Goal: Task Accomplishment & Management: Complete application form

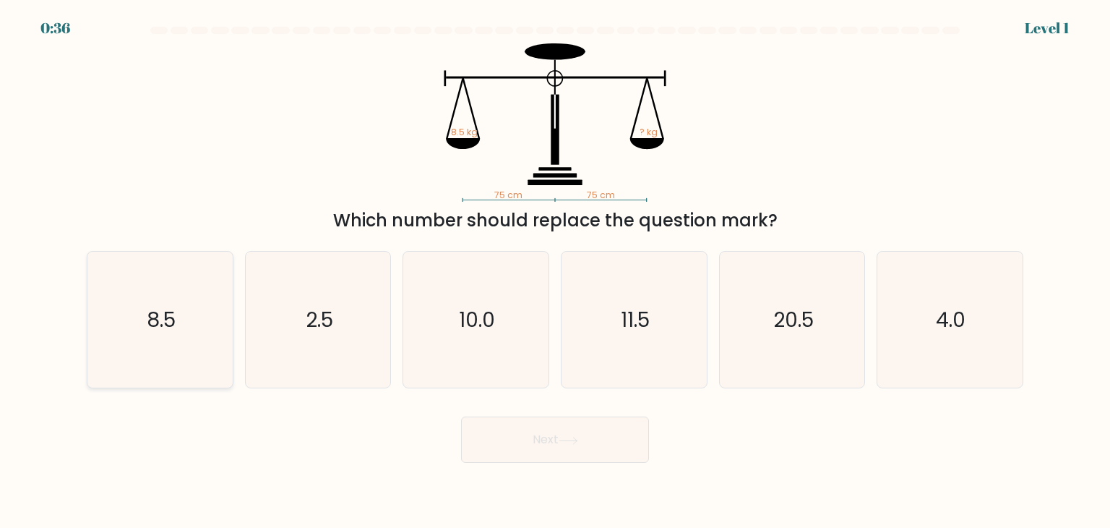
click at [130, 304] on icon "8.5" at bounding box center [160, 319] width 136 height 136
click at [555, 271] on input "a. 8.5" at bounding box center [555, 267] width 1 height 7
radio input "true"
click at [606, 437] on button "Next" at bounding box center [555, 439] width 188 height 46
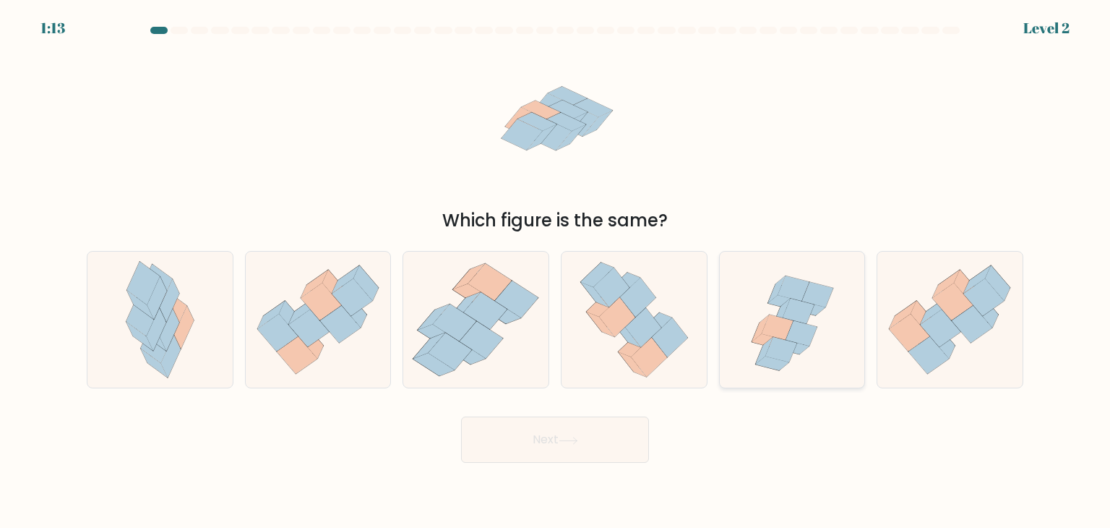
click at [815, 379] on icon at bounding box center [792, 319] width 142 height 136
click at [556, 271] on input "e." at bounding box center [555, 267] width 1 height 7
radio input "true"
click at [569, 443] on icon at bounding box center [569, 440] width 20 height 8
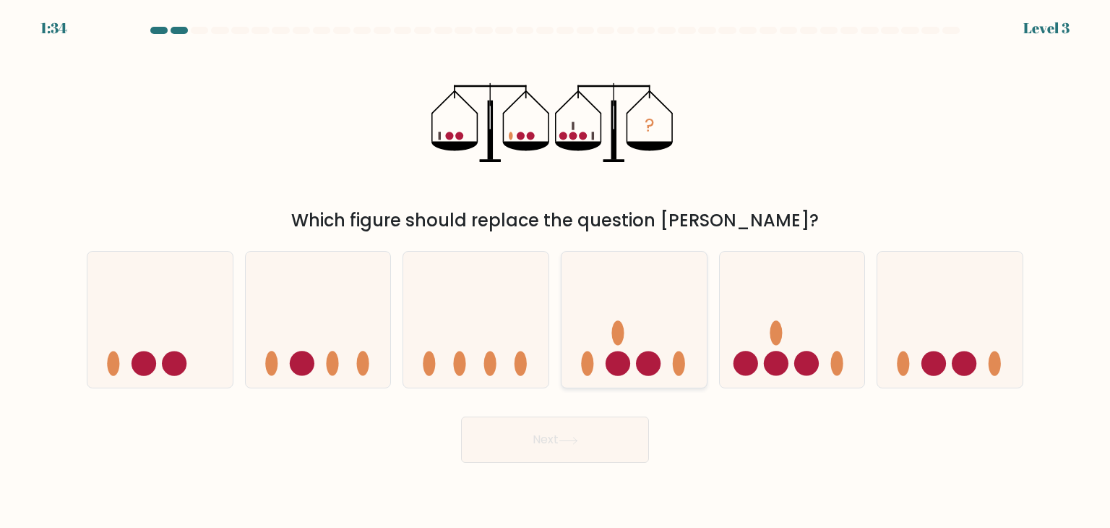
click at [666, 345] on icon at bounding box center [633, 319] width 145 height 120
click at [556, 271] on input "d." at bounding box center [555, 267] width 1 height 7
radio input "true"
click at [616, 415] on div "Next" at bounding box center [555, 433] width 954 height 57
click at [598, 431] on button "Next" at bounding box center [555, 439] width 188 height 46
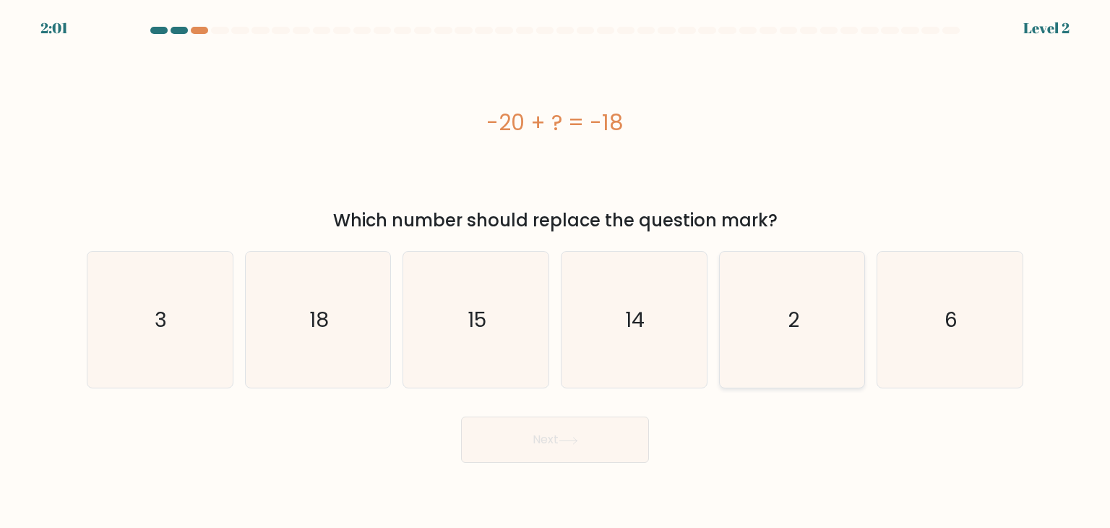
click at [811, 341] on icon "2" at bounding box center [792, 319] width 136 height 136
click at [556, 271] on input "e. 2" at bounding box center [555, 267] width 1 height 7
radio input "true"
click at [737, 177] on div "-20 + ? = -18" at bounding box center [555, 122] width 937 height 158
click at [601, 441] on button "Next" at bounding box center [555, 439] width 188 height 46
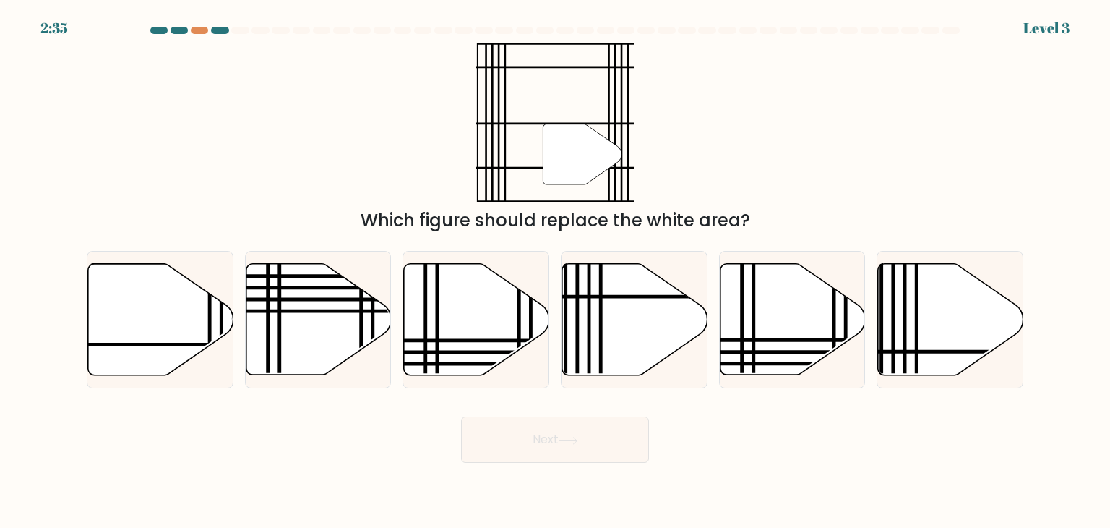
click at [58, 280] on form at bounding box center [555, 245] width 1110 height 436
click at [160, 301] on icon at bounding box center [160, 319] width 145 height 111
click at [555, 271] on input "a." at bounding box center [555, 267] width 1 height 7
radio input "true"
click at [496, 455] on button "Next" at bounding box center [555, 439] width 188 height 46
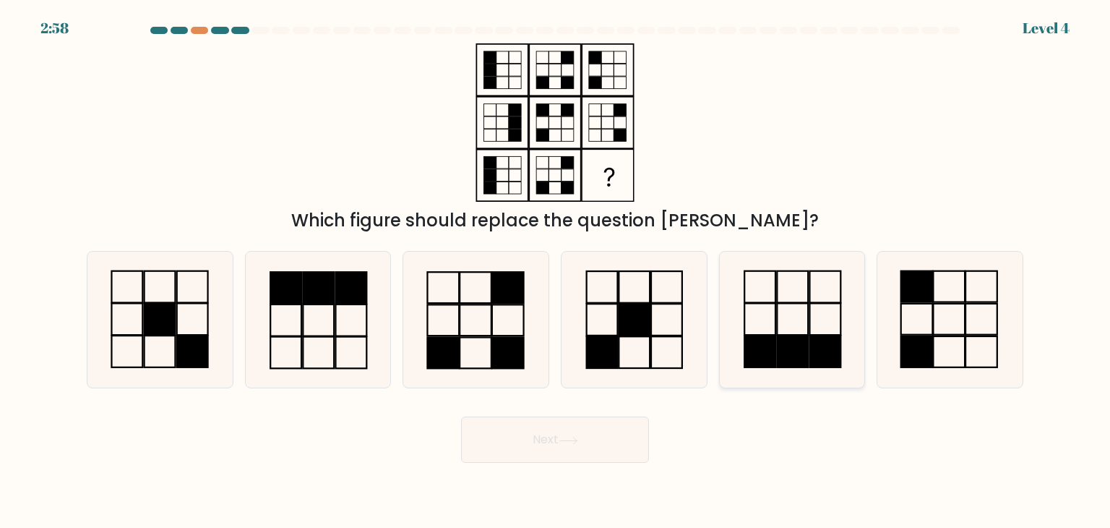
drag, startPoint x: 925, startPoint y: 342, endPoint x: 833, endPoint y: 360, distance: 93.5
click at [926, 343] on rect at bounding box center [917, 351] width 32 height 31
click at [556, 271] on input "f." at bounding box center [555, 267] width 1 height 7
radio input "true"
click at [572, 446] on button "Next" at bounding box center [555, 439] width 188 height 46
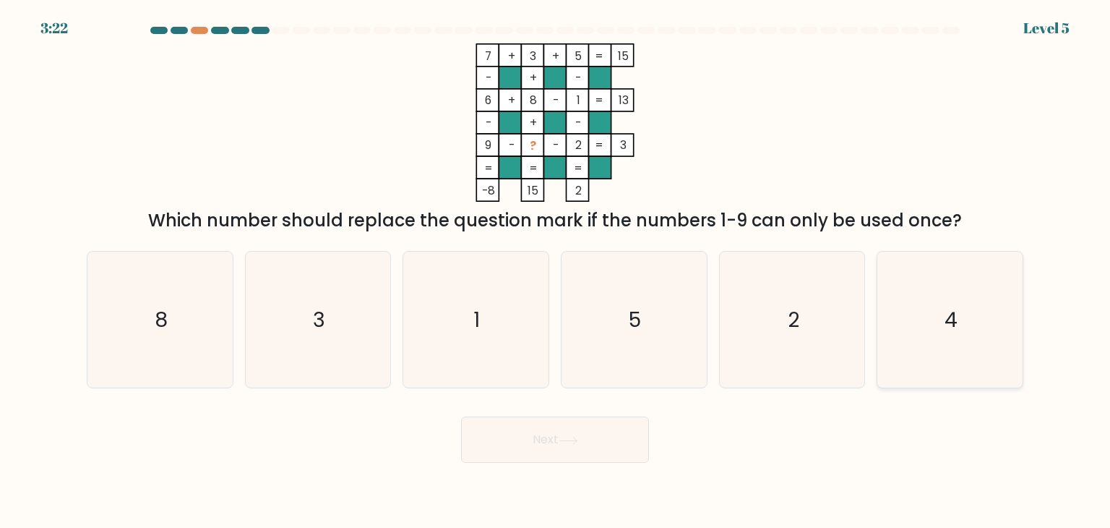
click at [937, 343] on icon "4" at bounding box center [950, 319] width 136 height 136
click at [556, 271] on input "f. 4" at bounding box center [555, 267] width 1 height 7
radio input "true"
click at [581, 426] on button "Next" at bounding box center [555, 439] width 188 height 46
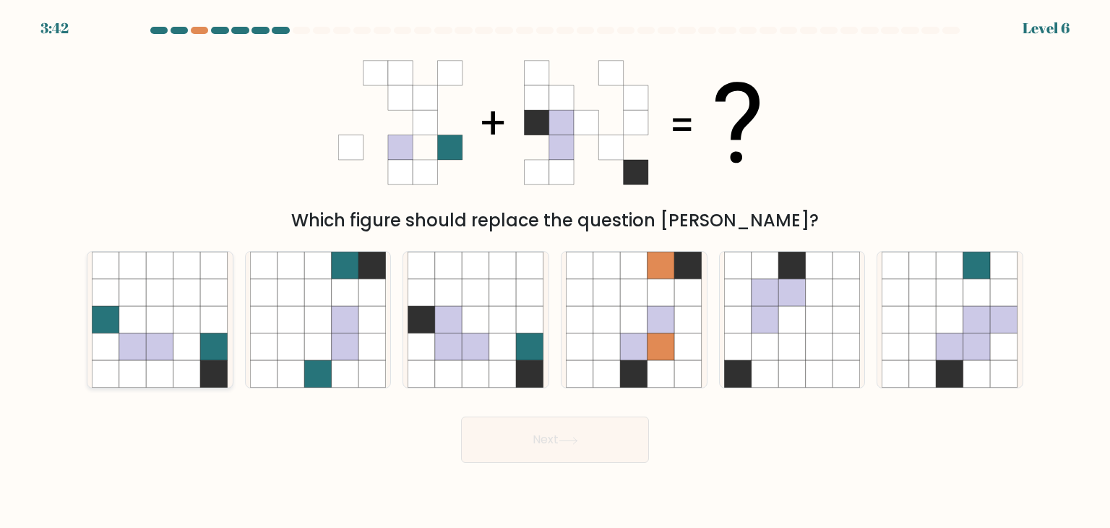
drag, startPoint x: 130, startPoint y: 353, endPoint x: 171, endPoint y: 333, distance: 44.9
click at [131, 353] on icon at bounding box center [132, 346] width 27 height 27
click at [555, 271] on input "a." at bounding box center [555, 267] width 1 height 7
radio input "true"
click at [911, 371] on icon at bounding box center [922, 374] width 27 height 27
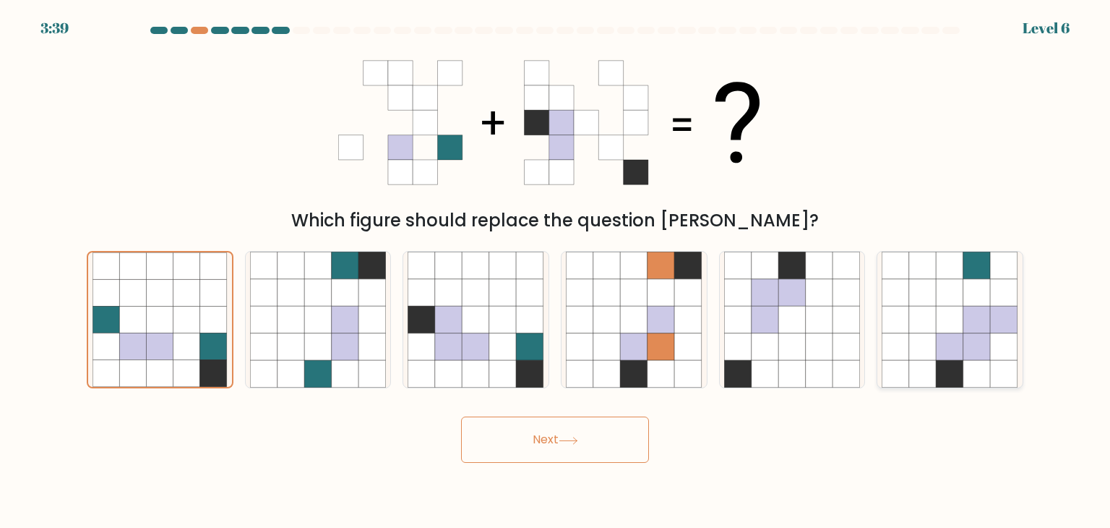
click at [556, 271] on input "f." at bounding box center [555, 267] width 1 height 7
radio input "true"
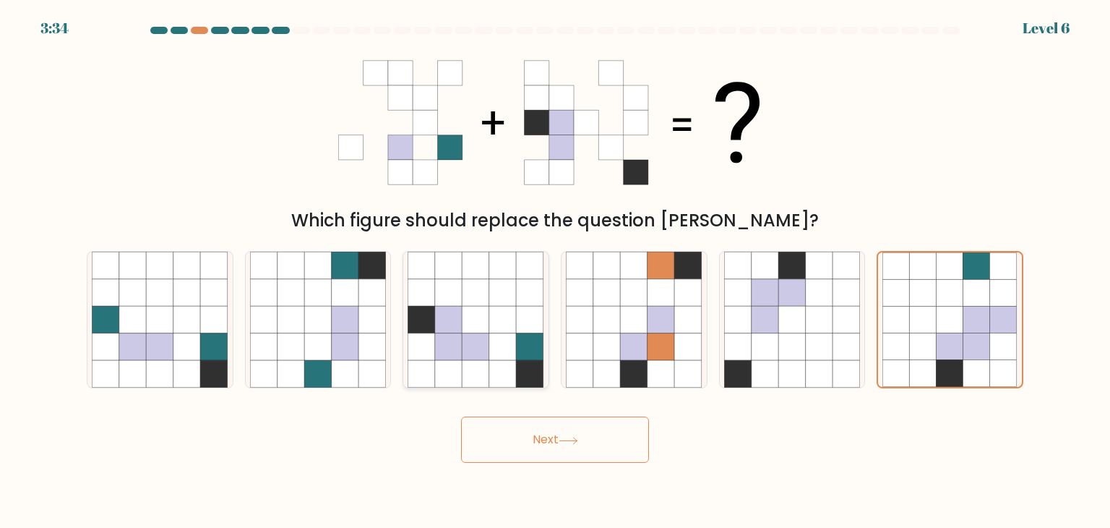
click at [453, 288] on icon at bounding box center [448, 292] width 27 height 27
click at [555, 271] on input "c." at bounding box center [555, 267] width 1 height 7
radio input "true"
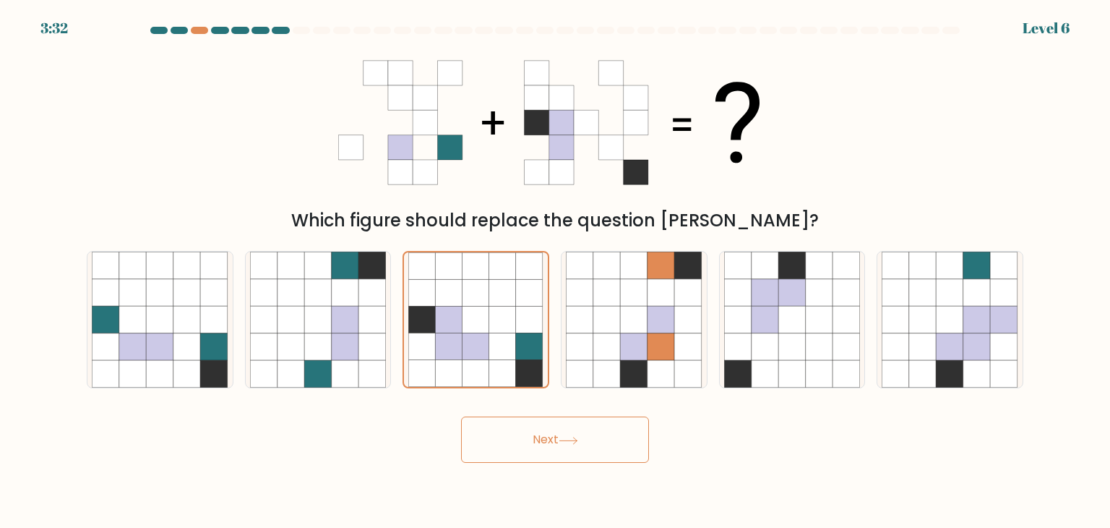
click at [585, 427] on button "Next" at bounding box center [555, 439] width 188 height 46
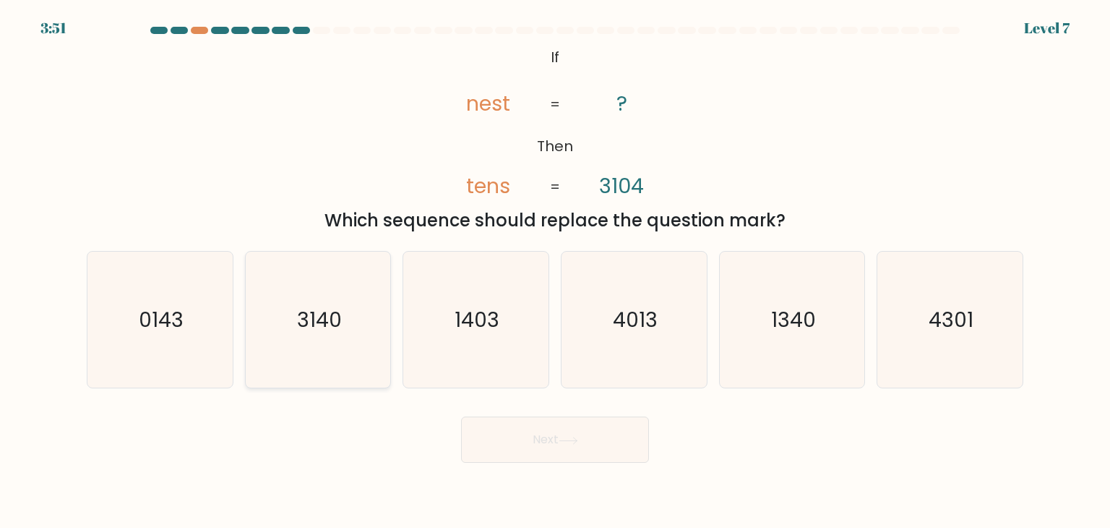
click at [306, 335] on icon "3140" at bounding box center [318, 319] width 136 height 136
click at [555, 271] on input "b. 3140" at bounding box center [555, 267] width 1 height 7
radio input "true"
click at [162, 301] on icon "0143" at bounding box center [160, 319] width 136 height 136
click at [555, 271] on input "a. 0143" at bounding box center [555, 267] width 1 height 7
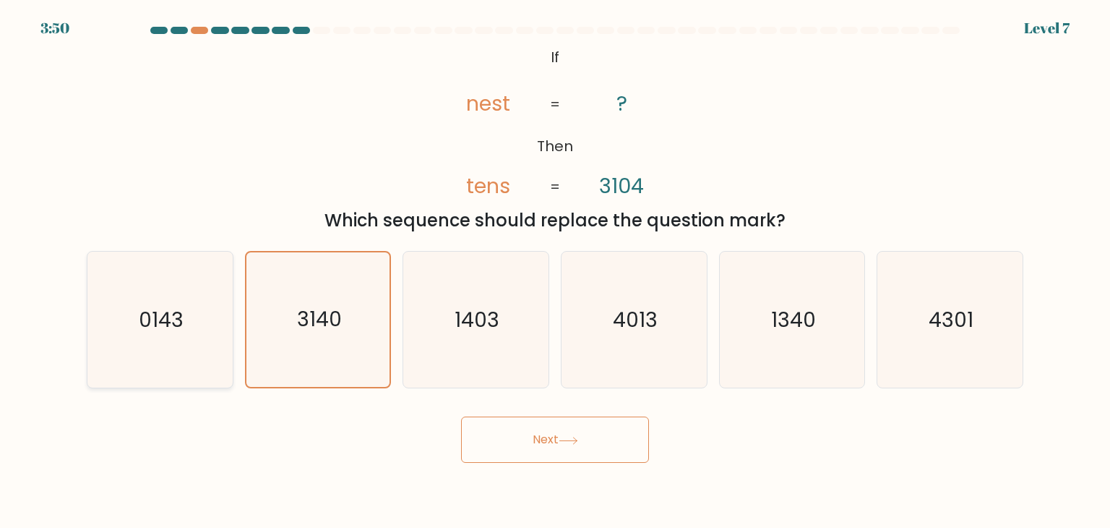
radio input "true"
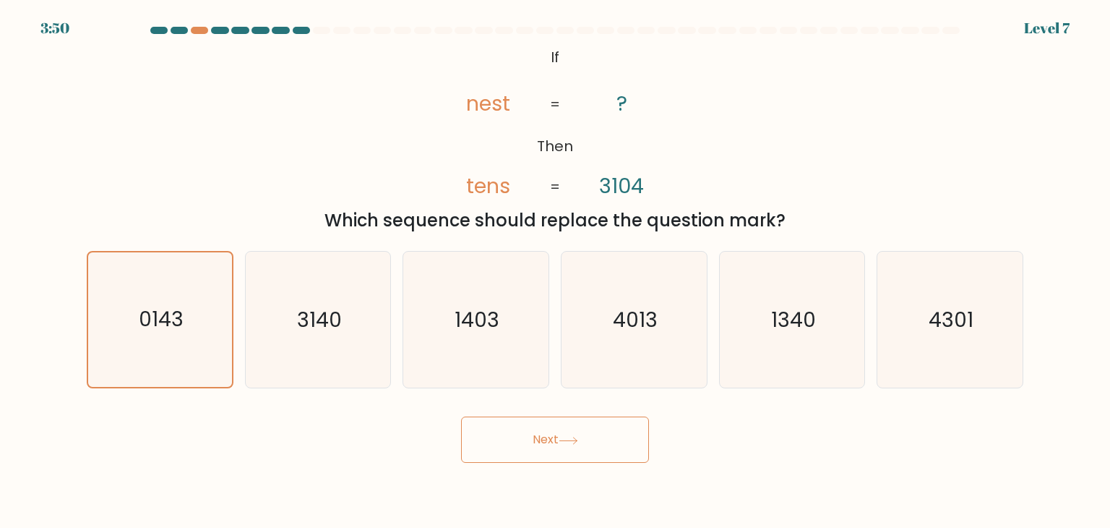
click at [510, 434] on button "Next" at bounding box center [555, 439] width 188 height 46
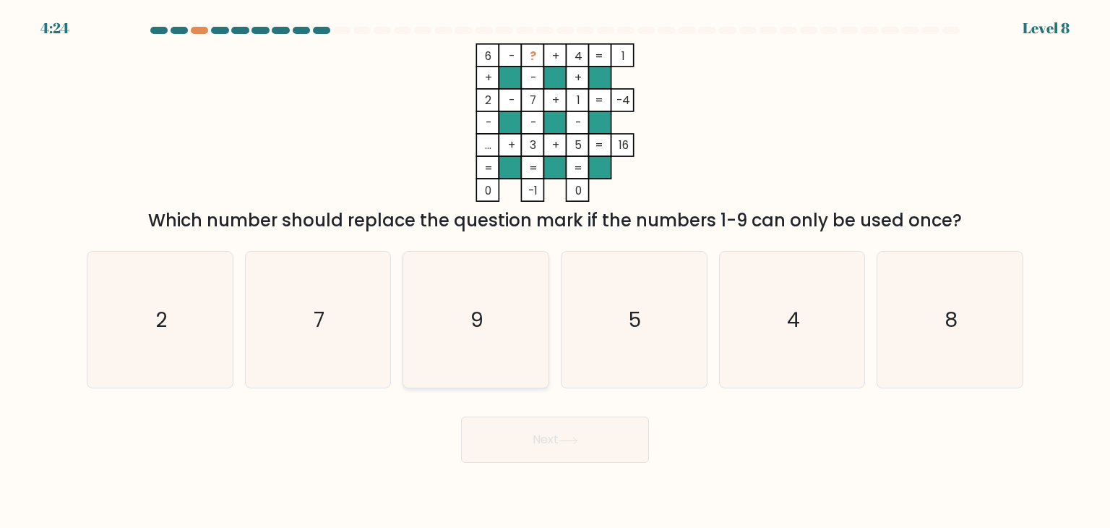
click at [480, 337] on icon "9" at bounding box center [476, 319] width 136 height 136
click at [555, 271] on input "c. 9" at bounding box center [555, 267] width 1 height 7
radio input "true"
click at [472, 426] on button "Next" at bounding box center [555, 439] width 188 height 46
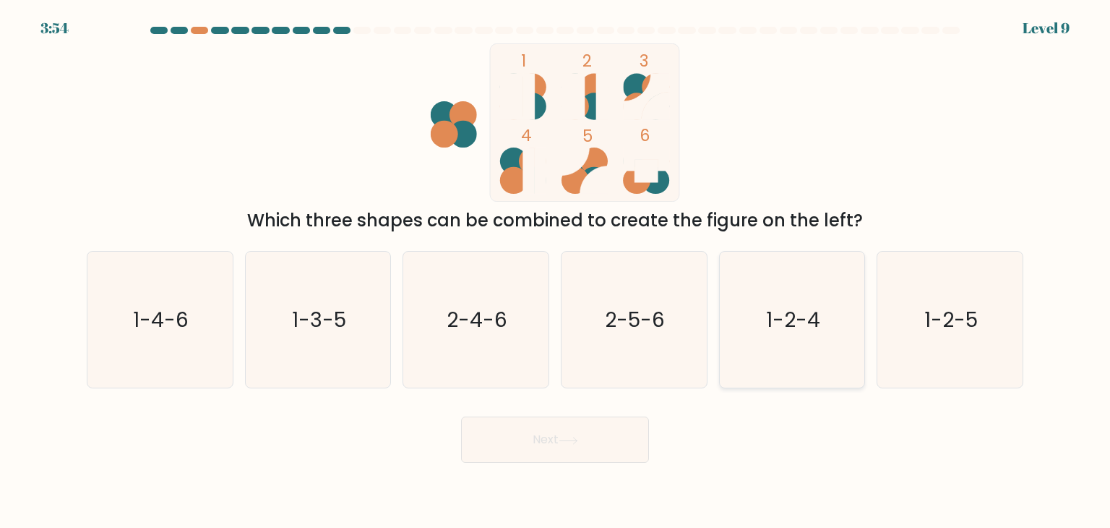
click at [793, 364] on icon "1-2-4" at bounding box center [792, 319] width 136 height 136
click at [556, 271] on input "e. 1-2-4" at bounding box center [555, 267] width 1 height 7
radio input "true"
click at [561, 426] on button "Next" at bounding box center [555, 439] width 188 height 46
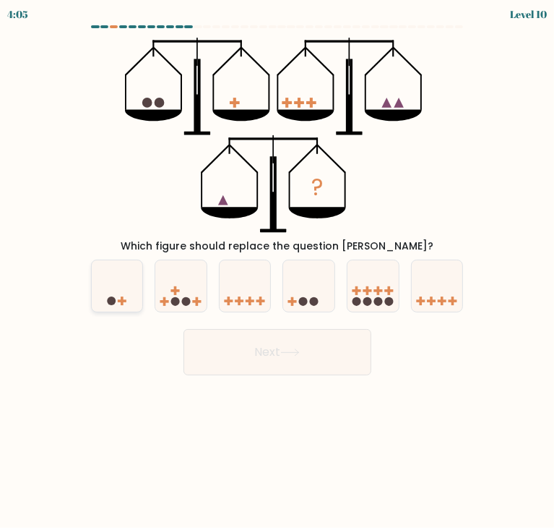
click at [121, 301] on rect at bounding box center [122, 301] width 9 height 3
click at [277, 271] on input "a." at bounding box center [277, 267] width 1 height 7
radio input "true"
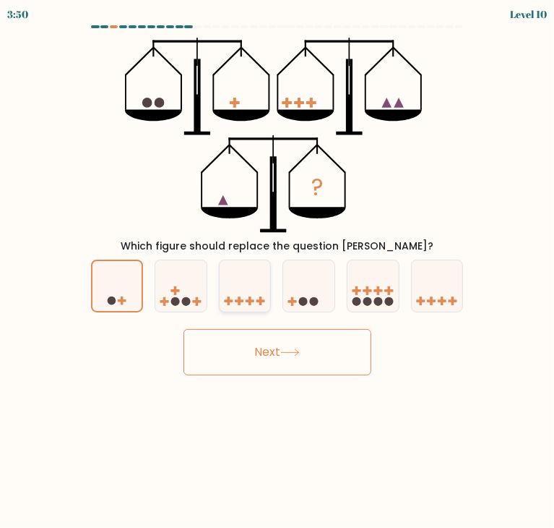
click at [246, 301] on icon at bounding box center [245, 285] width 51 height 43
click at [277, 271] on input "c." at bounding box center [277, 267] width 1 height 7
radio input "true"
click at [304, 302] on div at bounding box center [309, 285] width 53 height 53
click at [278, 271] on input "d." at bounding box center [277, 267] width 1 height 7
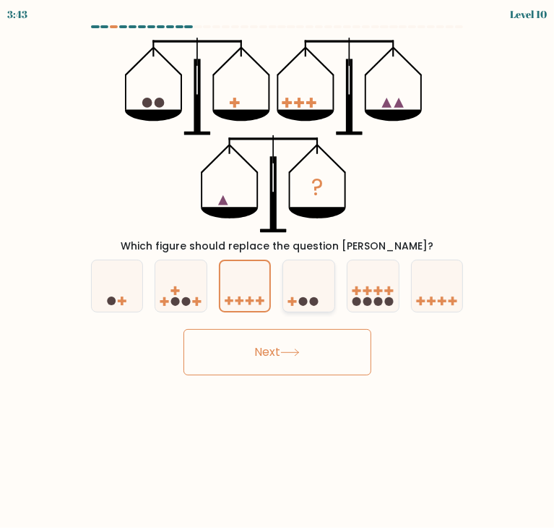
radio input "true"
click at [197, 316] on form at bounding box center [277, 200] width 554 height 350
click at [117, 290] on icon at bounding box center [117, 285] width 51 height 43
click at [277, 271] on input "a." at bounding box center [277, 267] width 1 height 7
radio input "true"
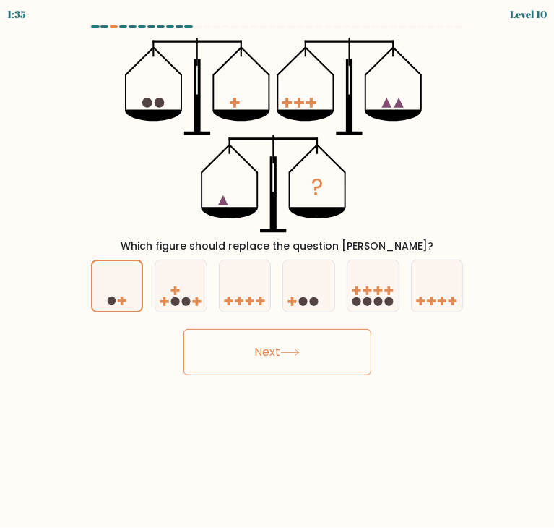
click at [208, 344] on button "Next" at bounding box center [278, 352] width 188 height 46
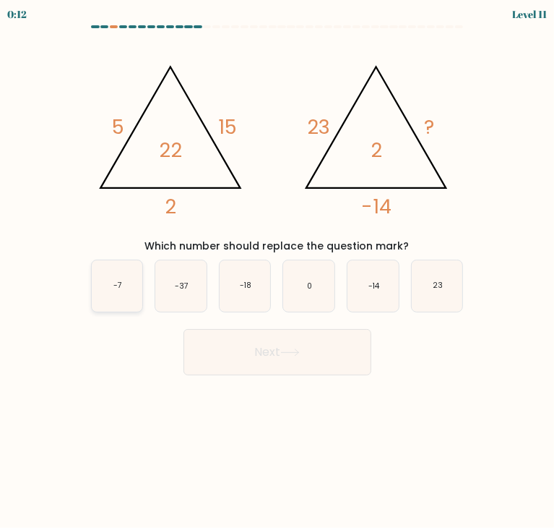
click at [110, 284] on icon "-7" at bounding box center [117, 285] width 51 height 51
click at [277, 271] on input "a. -7" at bounding box center [277, 267] width 1 height 7
radio input "true"
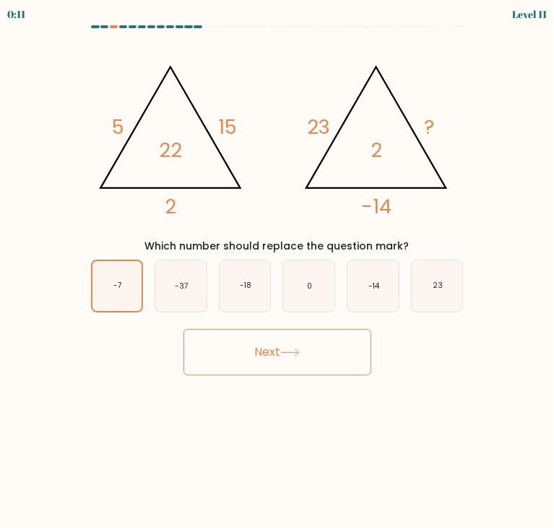
click at [298, 354] on icon at bounding box center [290, 352] width 20 height 8
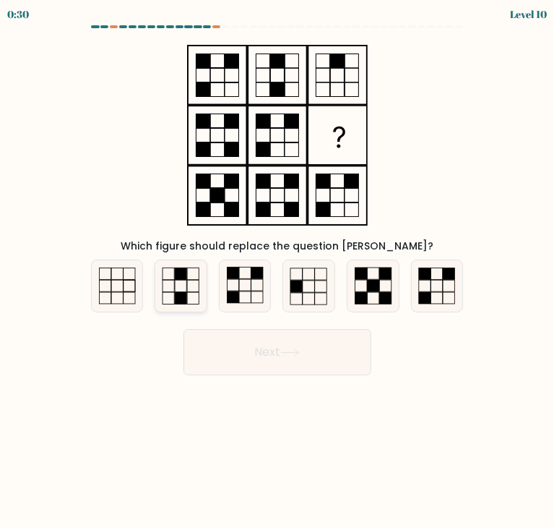
click at [191, 296] on icon at bounding box center [180, 285] width 51 height 51
click at [277, 271] on input "b." at bounding box center [277, 267] width 1 height 7
radio input "true"
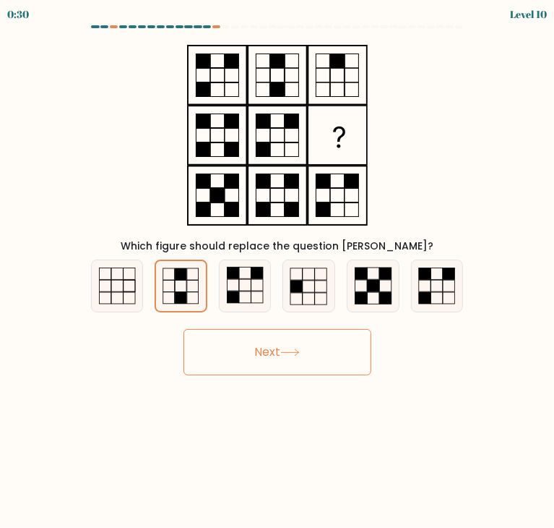
click at [268, 353] on button "Next" at bounding box center [278, 352] width 188 height 46
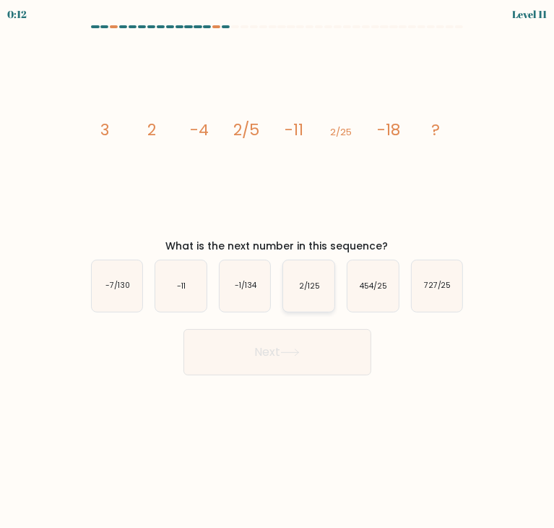
click at [304, 288] on text "2/125" at bounding box center [309, 285] width 21 height 11
click at [278, 271] on input "d. 2/125" at bounding box center [277, 267] width 1 height 7
radio input "true"
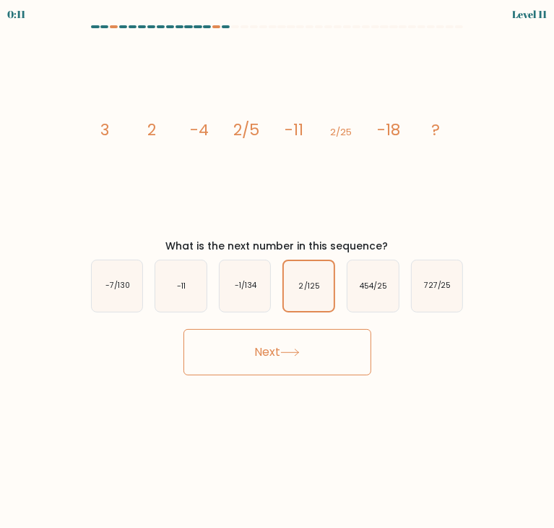
click at [304, 359] on button "Next" at bounding box center [278, 352] width 188 height 46
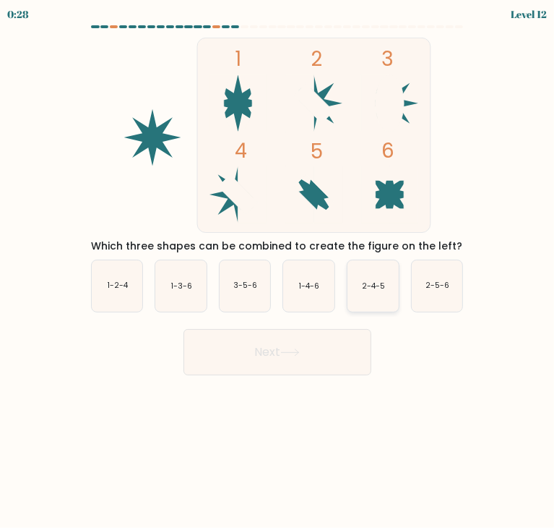
click at [362, 292] on icon "2-4-5" at bounding box center [373, 285] width 51 height 51
click at [278, 271] on input "e. 2-4-5" at bounding box center [277, 267] width 1 height 7
radio input "true"
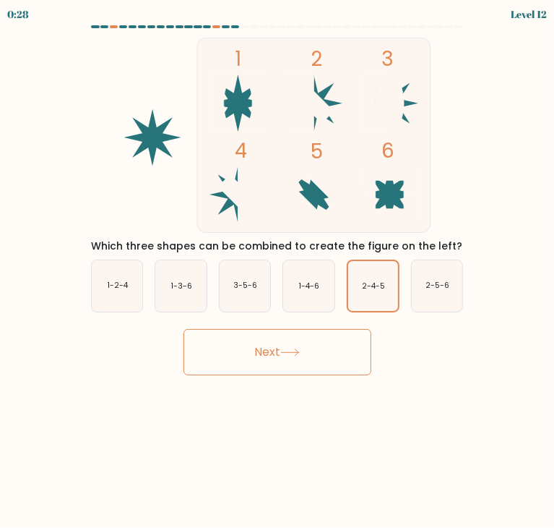
click at [294, 352] on icon at bounding box center [289, 352] width 17 height 7
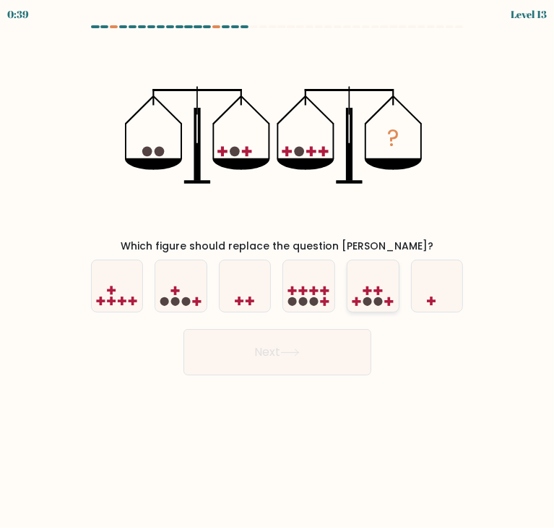
click at [362, 305] on icon at bounding box center [373, 285] width 51 height 43
click at [278, 271] on input "e." at bounding box center [277, 267] width 1 height 7
radio input "true"
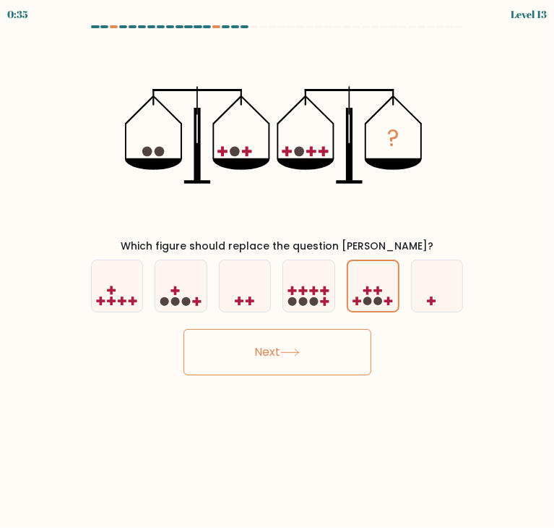
click at [340, 330] on button "Next" at bounding box center [278, 352] width 188 height 46
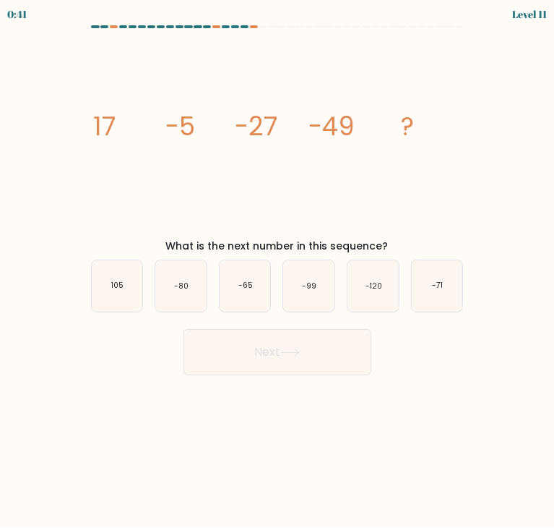
drag, startPoint x: 462, startPoint y: 254, endPoint x: 448, endPoint y: 257, distance: 14.7
click at [452, 256] on div "a. 105 b. -80" at bounding box center [277, 280] width 384 height 64
click at [402, 289] on div "e. -120" at bounding box center [373, 285] width 64 height 53
click at [425, 294] on icon "-71" at bounding box center [437, 285] width 51 height 51
click at [278, 271] on input "f. -71" at bounding box center [277, 267] width 1 height 7
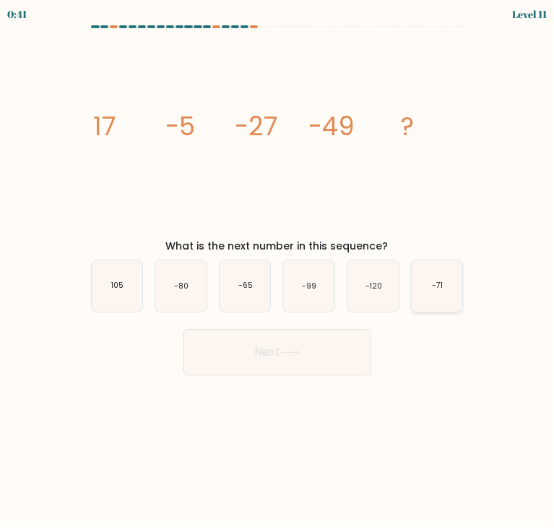
radio input "true"
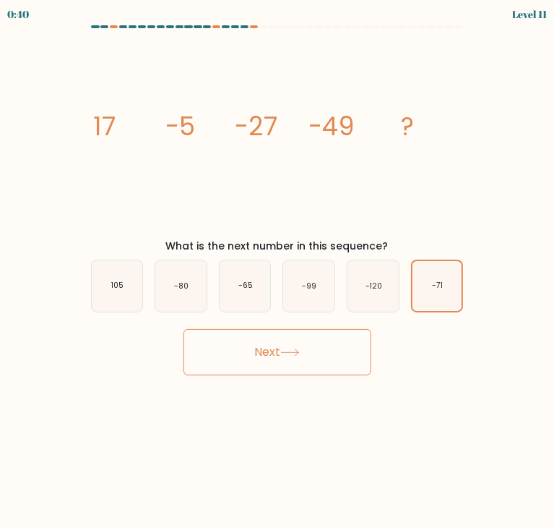
click at [283, 356] on button "Next" at bounding box center [278, 352] width 188 height 46
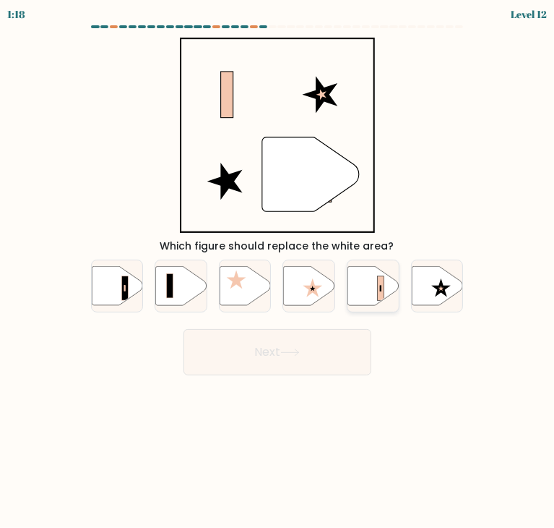
click at [359, 288] on icon at bounding box center [373, 285] width 51 height 39
click at [278, 271] on input "e." at bounding box center [277, 267] width 1 height 7
radio input "true"
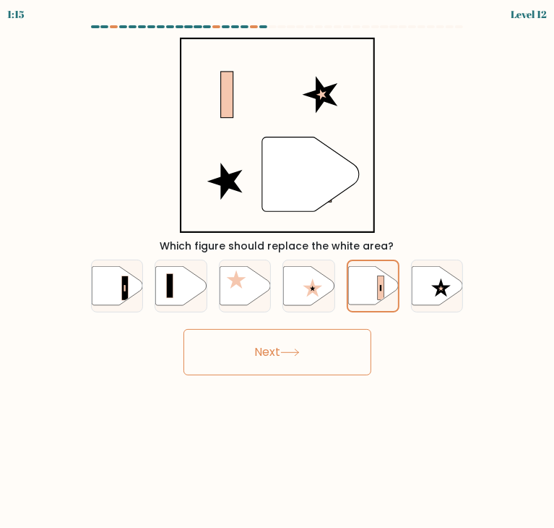
click at [311, 346] on button "Next" at bounding box center [278, 352] width 188 height 46
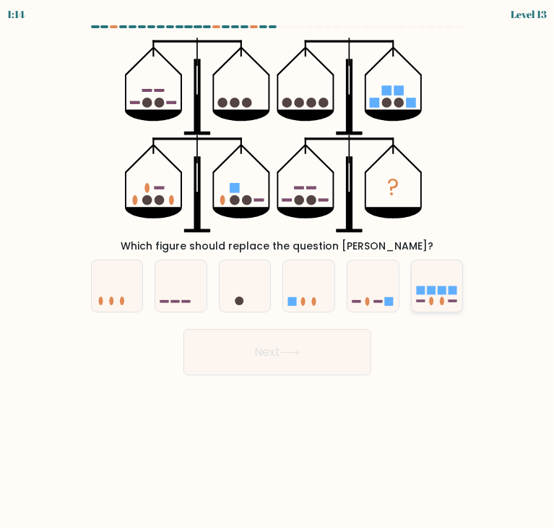
click at [417, 279] on icon at bounding box center [437, 285] width 51 height 43
click at [278, 271] on input "f." at bounding box center [277, 267] width 1 height 7
radio input "true"
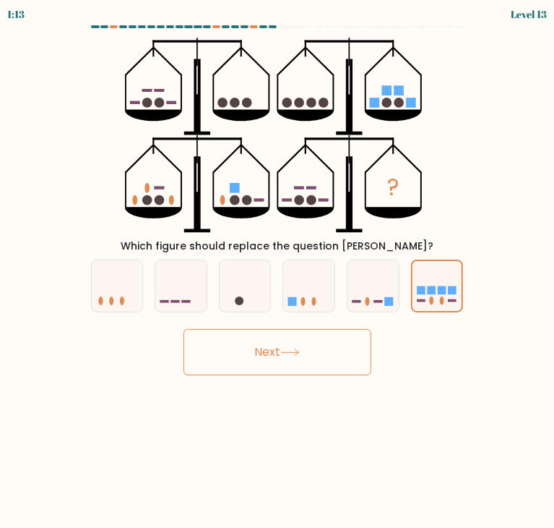
click at [325, 364] on button "Next" at bounding box center [278, 352] width 188 height 46
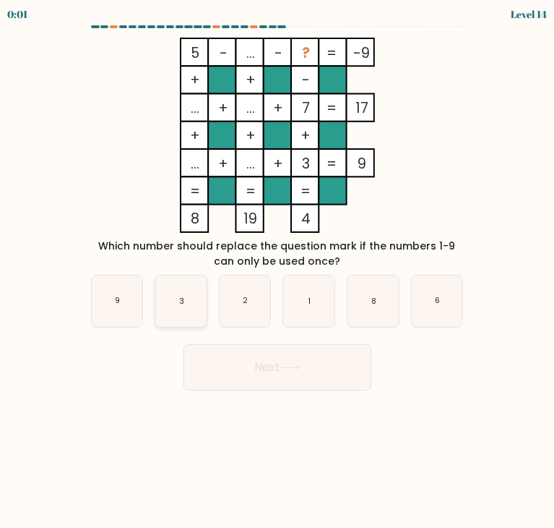
click at [184, 304] on text "3" at bounding box center [181, 301] width 5 height 11
click at [277, 271] on input "b. 3" at bounding box center [277, 267] width 1 height 7
radio input "true"
click at [280, 370] on button "Next" at bounding box center [278, 367] width 188 height 46
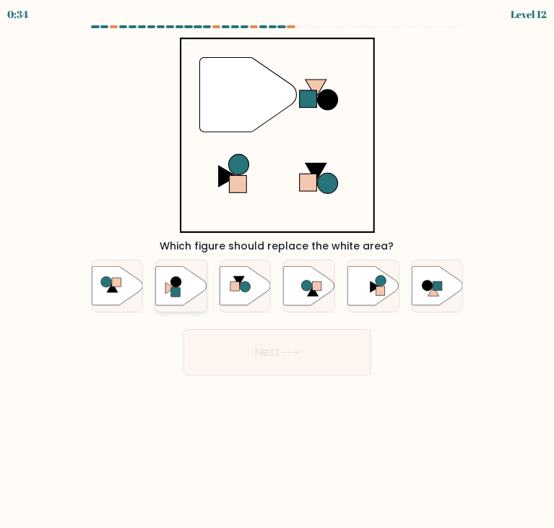
click at [176, 288] on rect at bounding box center [175, 292] width 9 height 9
click at [277, 271] on input "b." at bounding box center [277, 267] width 1 height 7
radio input "true"
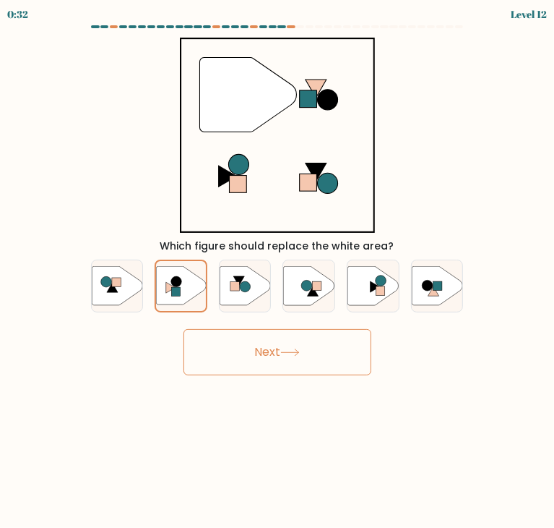
click at [250, 343] on button "Next" at bounding box center [278, 352] width 188 height 46
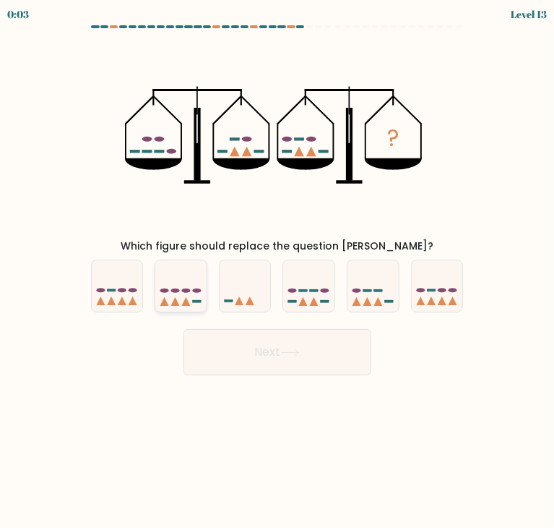
click at [176, 291] on ellipse at bounding box center [175, 290] width 9 height 4
click at [277, 271] on input "b." at bounding box center [277, 267] width 1 height 7
radio input "true"
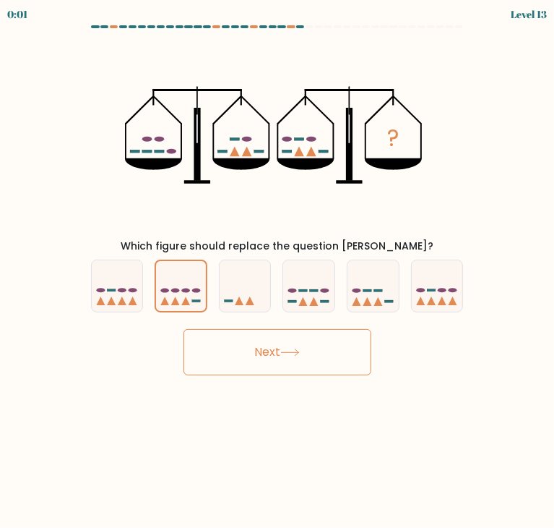
click at [215, 330] on button "Next" at bounding box center [278, 352] width 188 height 46
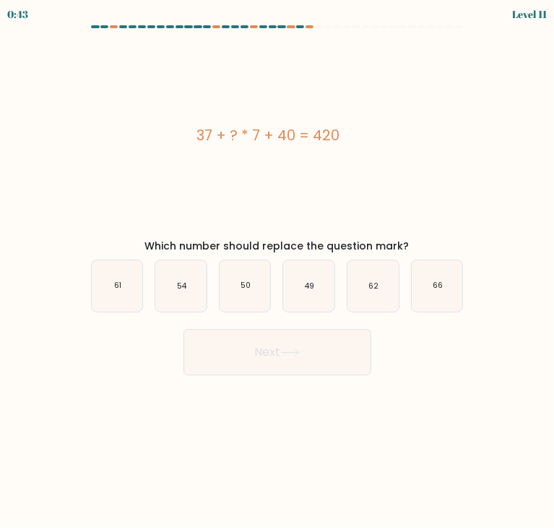
drag, startPoint x: 353, startPoint y: 141, endPoint x: 171, endPoint y: 144, distance: 182.1
click at [171, 144] on div "37 + ? * 7 + 40 = 420" at bounding box center [268, 135] width 379 height 22
copy div "37 + ? * 7 + 40 = 420"
drag, startPoint x: 319, startPoint y: 296, endPoint x: 318, endPoint y: 307, distance: 11.6
click at [318, 295] on icon "49" at bounding box center [308, 285] width 51 height 51
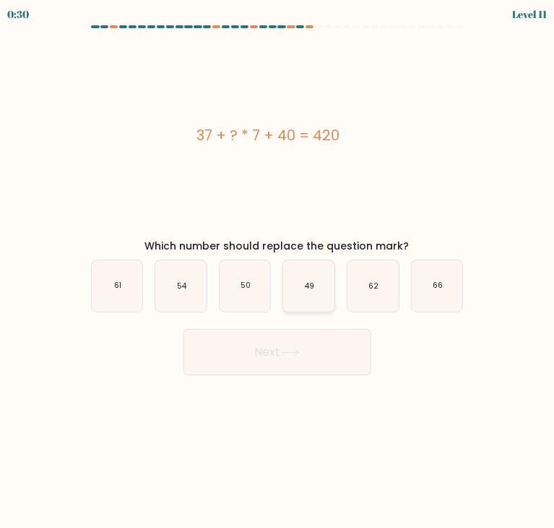
click at [278, 271] on input "d. 49" at bounding box center [277, 267] width 1 height 7
radio input "true"
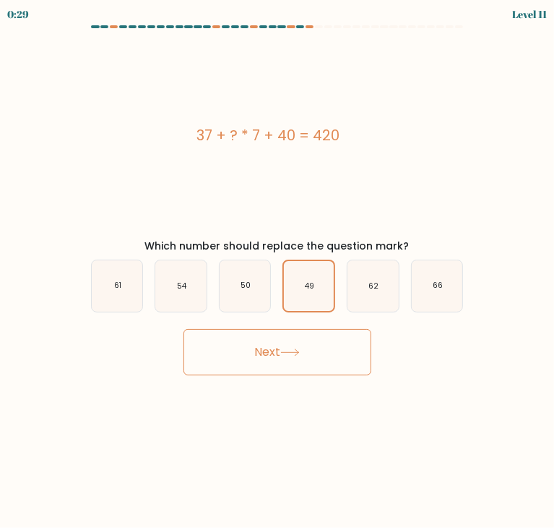
click at [320, 336] on button "Next" at bounding box center [278, 352] width 188 height 46
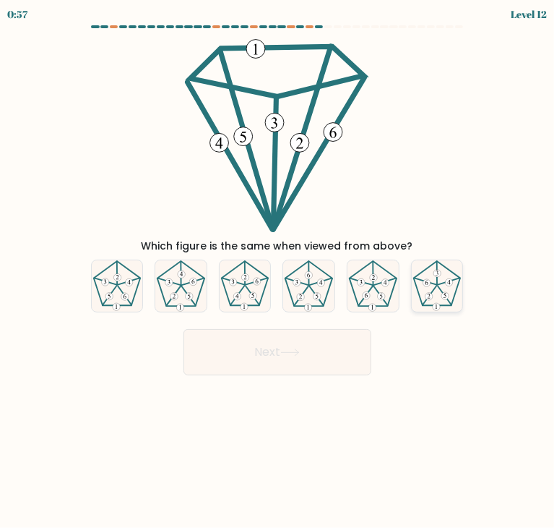
click at [436, 296] on icon at bounding box center [437, 285] width 51 height 51
click at [278, 271] on input "f." at bounding box center [277, 267] width 1 height 7
radio input "true"
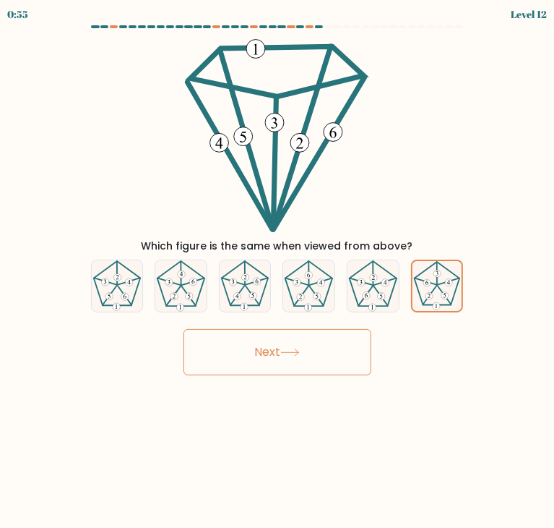
click at [335, 340] on button "Next" at bounding box center [278, 352] width 188 height 46
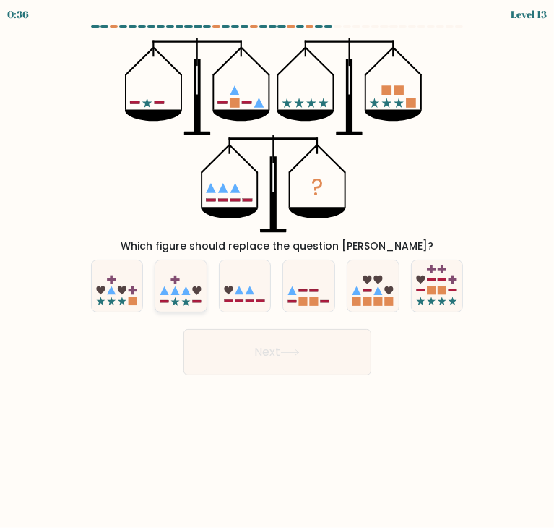
click at [194, 304] on icon at bounding box center [180, 285] width 51 height 43
click at [277, 271] on input "b." at bounding box center [277, 267] width 1 height 7
radio input "true"
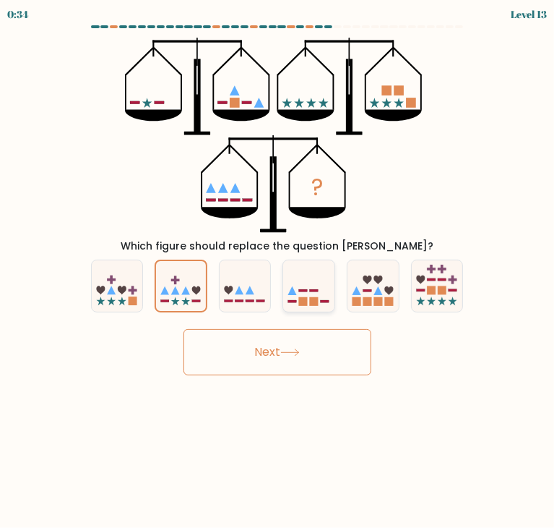
click at [318, 308] on div at bounding box center [309, 285] width 53 height 53
click at [278, 271] on input "d." at bounding box center [277, 267] width 1 height 7
radio input "true"
drag, startPoint x: 304, startPoint y: 345, endPoint x: 484, endPoint y: 481, distance: 226.0
click at [484, 481] on body "0:29 Level 13" at bounding box center [277, 264] width 554 height 528
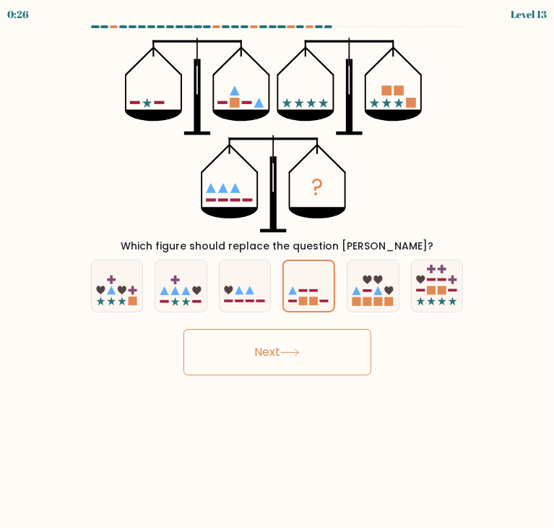
click at [300, 348] on icon at bounding box center [290, 352] width 20 height 8
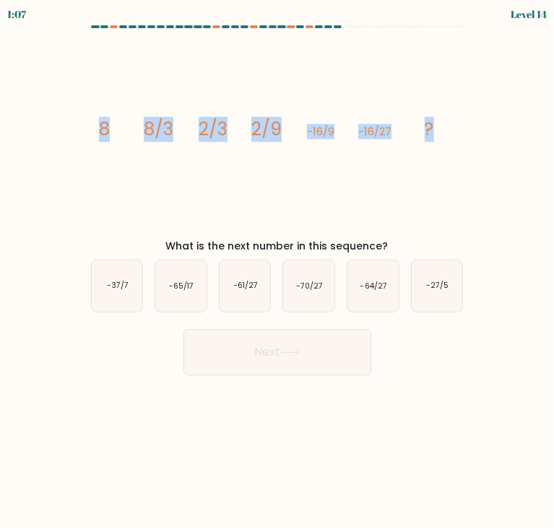
drag, startPoint x: 97, startPoint y: 124, endPoint x: 436, endPoint y: 122, distance: 339.6
click at [436, 122] on icon "image/svg+xml 8 8/3 2/3 2/9 -16/9 -16/27 ?" at bounding box center [277, 135] width 379 height 195
copy g "8 8/3 2/3 2/9 -16/9 -16/27 ?"
click at [158, 165] on icon "image/svg+xml 8 8/3 2/3 2/9 -16/9 -16/27 ?" at bounding box center [277, 135] width 379 height 195
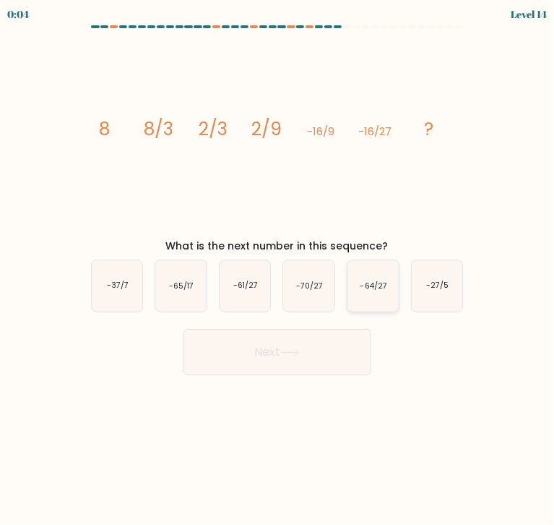
click at [379, 301] on icon "-64/27" at bounding box center [373, 285] width 51 height 51
click at [278, 270] on input "e. -64/27" at bounding box center [277, 265] width 1 height 7
radio input "true"
click at [333, 348] on button "Next" at bounding box center [278, 352] width 188 height 46
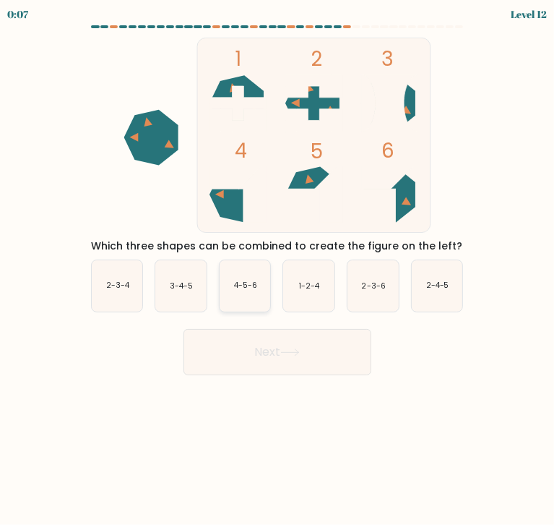
click at [243, 284] on text "4-5-6" at bounding box center [245, 285] width 23 height 11
click at [277, 270] on input "c. 4-5-6" at bounding box center [277, 265] width 1 height 7
radio input "true"
click at [277, 333] on div "Next" at bounding box center [277, 346] width 390 height 57
click at [258, 307] on icon "4-5-6" at bounding box center [245, 286] width 50 height 50
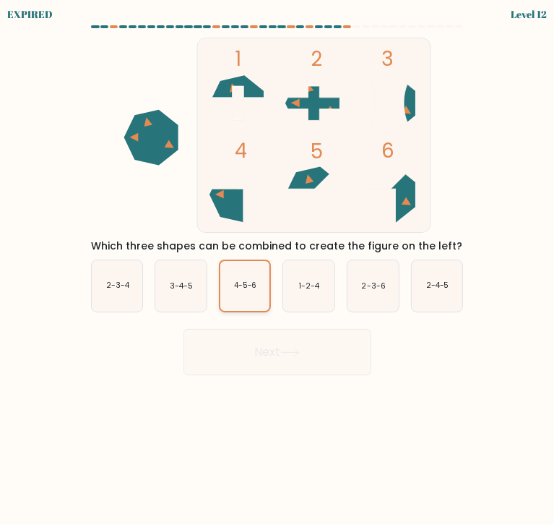
click at [277, 270] on input "c. 4-5-6" at bounding box center [277, 265] width 1 height 7
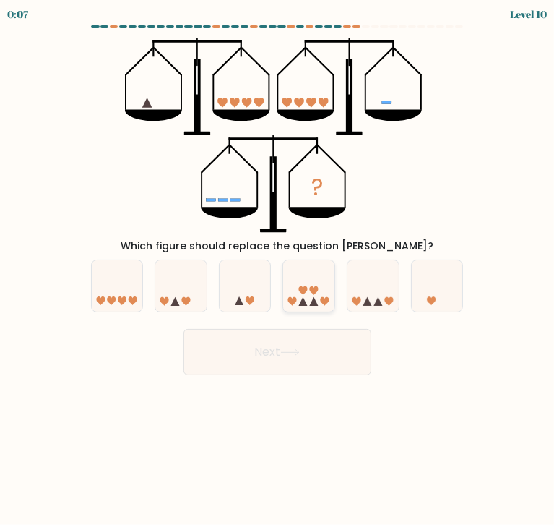
click at [301, 275] on icon at bounding box center [308, 285] width 51 height 43
click at [278, 270] on input "d." at bounding box center [277, 265] width 1 height 7
radio input "true"
click at [327, 348] on button "Next" at bounding box center [278, 352] width 188 height 46
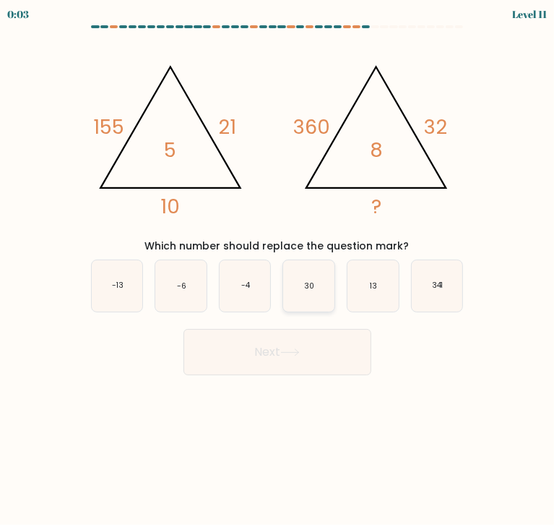
click at [309, 304] on icon "30" at bounding box center [308, 285] width 51 height 51
click at [278, 270] on input "d. 30" at bounding box center [277, 265] width 1 height 7
radio input "true"
click at [314, 355] on button "Next" at bounding box center [278, 352] width 188 height 46
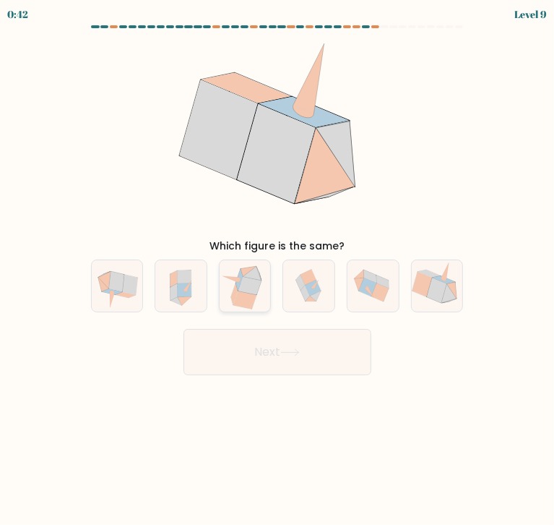
click at [261, 290] on icon at bounding box center [245, 285] width 50 height 51
click at [277, 270] on input "c." at bounding box center [277, 265] width 1 height 7
radio input "true"
click at [317, 293] on icon at bounding box center [316, 295] width 12 height 11
click at [278, 270] on input "d." at bounding box center [277, 265] width 1 height 7
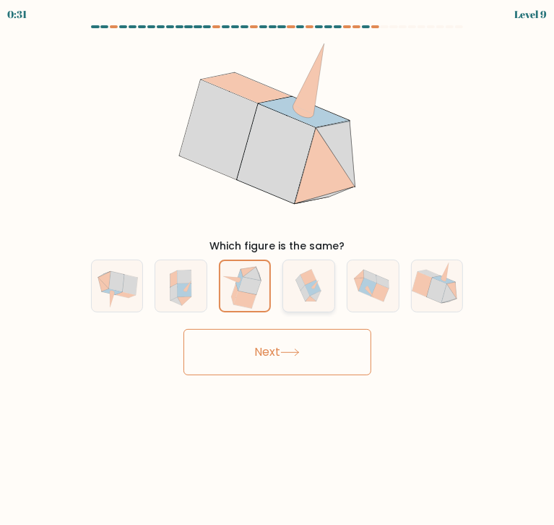
radio input "true"
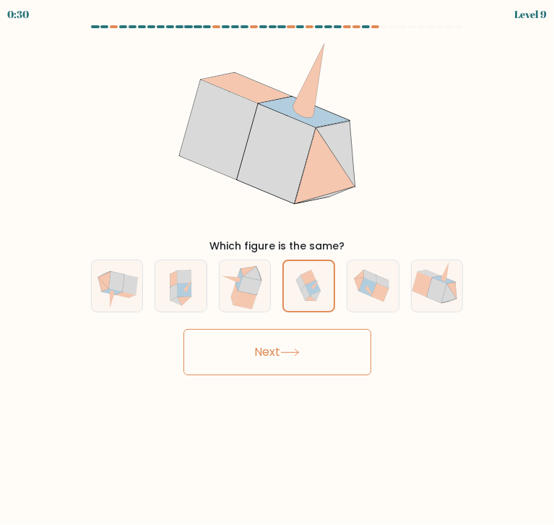
click at [324, 338] on button "Next" at bounding box center [278, 352] width 188 height 46
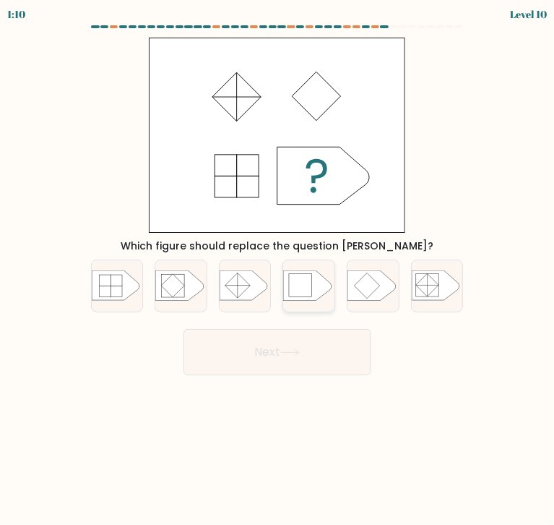
click at [290, 288] on rect at bounding box center [300, 285] width 23 height 23
click at [278, 270] on input "d." at bounding box center [277, 265] width 1 height 7
radio input "true"
click at [313, 352] on button "Next" at bounding box center [278, 352] width 188 height 46
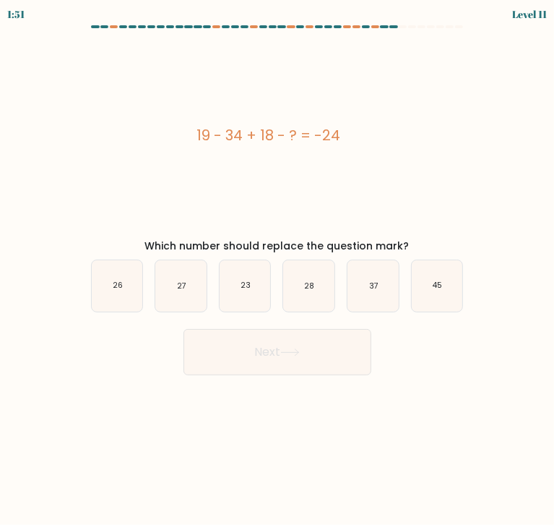
drag, startPoint x: 395, startPoint y: 152, endPoint x: 221, endPoint y: 73, distance: 190.8
click at [171, 103] on div "19 - 34 + 18 - ? = -24" at bounding box center [268, 135] width 379 height 195
copy div "19 - 34 + 18 - ? = -24"
click at [168, 280] on icon "27" at bounding box center [180, 285] width 51 height 51
click at [277, 270] on input "b. 27" at bounding box center [277, 265] width 1 height 7
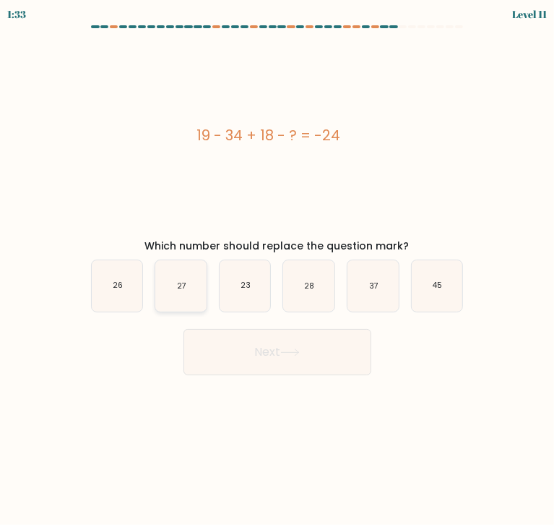
radio input "true"
click at [214, 337] on button "Next" at bounding box center [278, 352] width 188 height 46
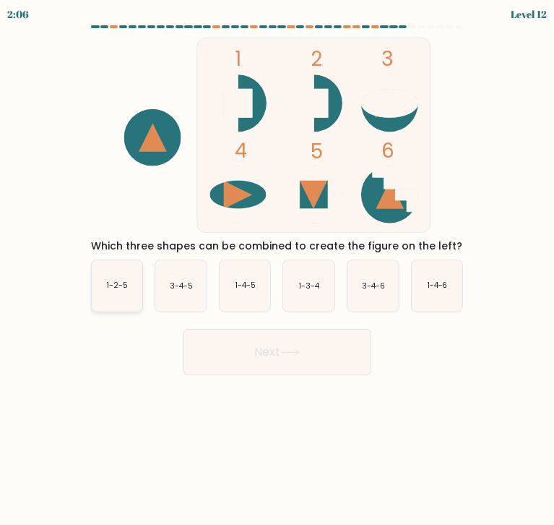
click at [117, 284] on text "1-2-5" at bounding box center [117, 285] width 21 height 11
click at [277, 270] on input "a. 1-2-5" at bounding box center [277, 265] width 1 height 7
radio input "true"
click at [251, 367] on button "Next" at bounding box center [278, 352] width 188 height 46
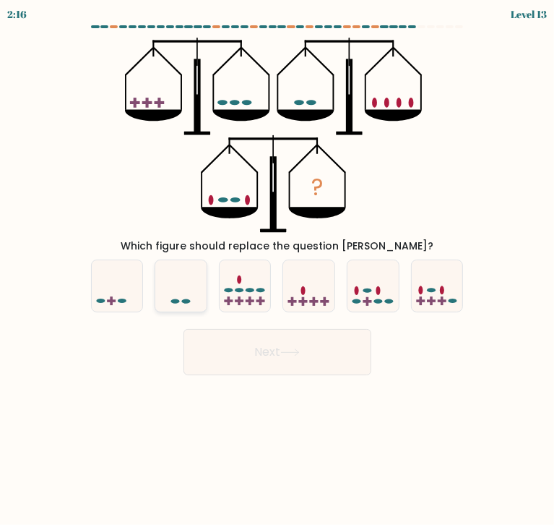
click at [186, 290] on icon at bounding box center [180, 285] width 51 height 43
click at [277, 270] on input "b." at bounding box center [277, 265] width 1 height 7
radio input "true"
click at [272, 354] on button "Next" at bounding box center [278, 352] width 188 height 46
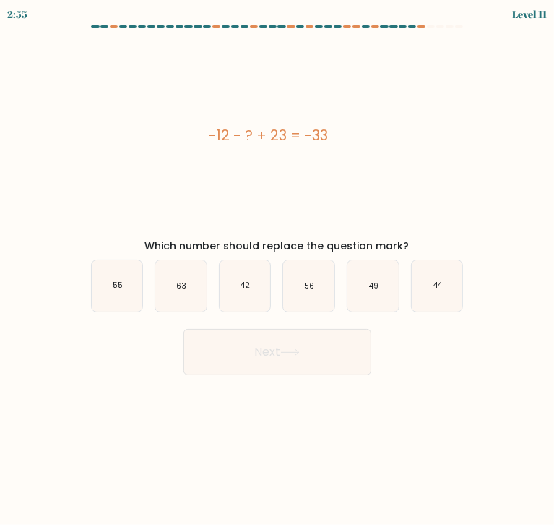
drag, startPoint x: 207, startPoint y: 122, endPoint x: 369, endPoint y: 132, distance: 162.1
click at [369, 132] on div "-12 - ? + 23 = -33" at bounding box center [268, 135] width 379 height 195
copy div "-12 - ? + 23 = -33"
click at [431, 293] on icon "44" at bounding box center [437, 285] width 51 height 51
click at [278, 270] on input "f. 44" at bounding box center [277, 265] width 1 height 7
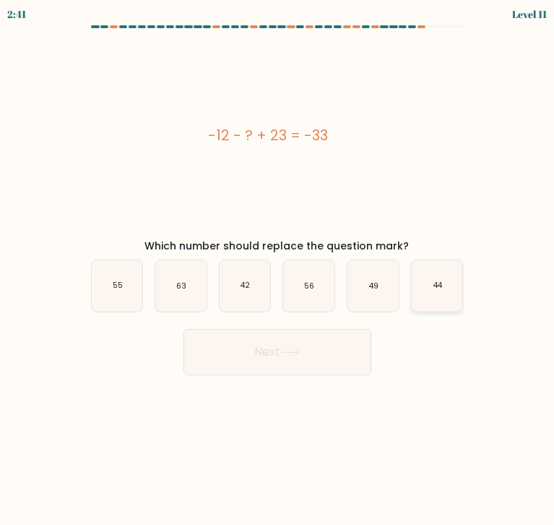
radio input "true"
click at [316, 334] on button "Next" at bounding box center [278, 352] width 188 height 46
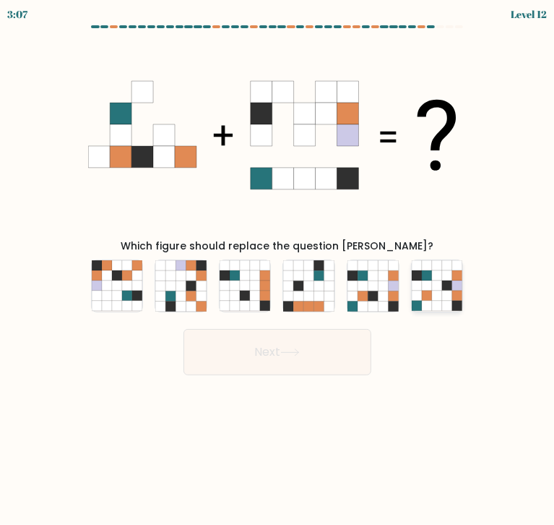
click at [454, 302] on icon at bounding box center [457, 306] width 10 height 10
click at [278, 270] on input "f." at bounding box center [277, 265] width 1 height 7
radio input "true"
click at [339, 355] on button "Next" at bounding box center [278, 352] width 188 height 46
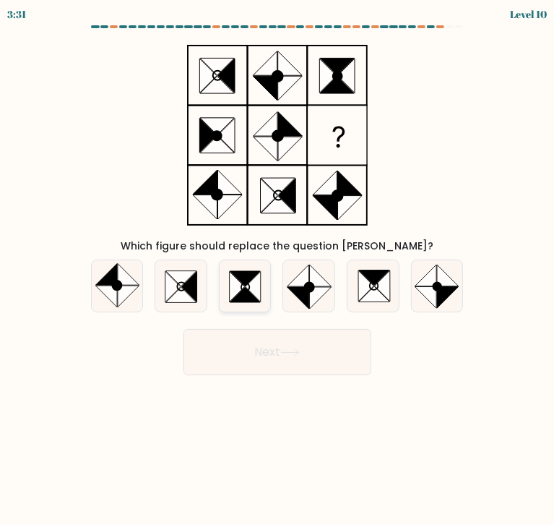
click at [268, 298] on icon at bounding box center [245, 285] width 51 height 51
click at [277, 270] on input "c." at bounding box center [277, 265] width 1 height 7
radio input "true"
click at [269, 333] on button "Next" at bounding box center [278, 352] width 188 height 46
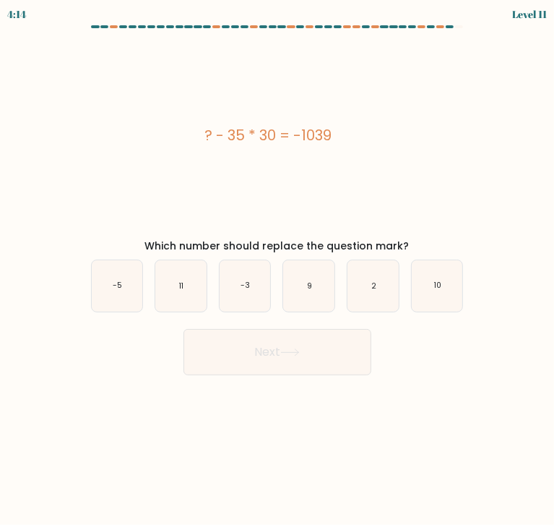
drag, startPoint x: 390, startPoint y: 142, endPoint x: 177, endPoint y: 138, distance: 213.2
click at [177, 138] on div "? - 35 * 30 = -1039" at bounding box center [268, 135] width 379 height 22
copy div "? - 35 * 30 = -1039"
click at [175, 294] on icon "11" at bounding box center [180, 285] width 51 height 51
click at [277, 270] on input "b. 11" at bounding box center [277, 265] width 1 height 7
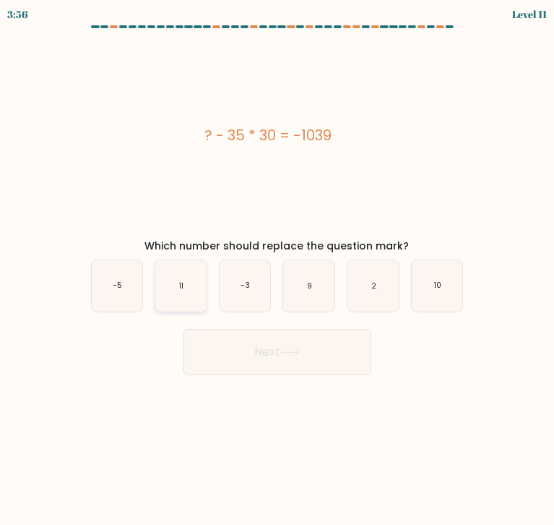
radio input "true"
click at [251, 368] on button "Next" at bounding box center [278, 352] width 188 height 46
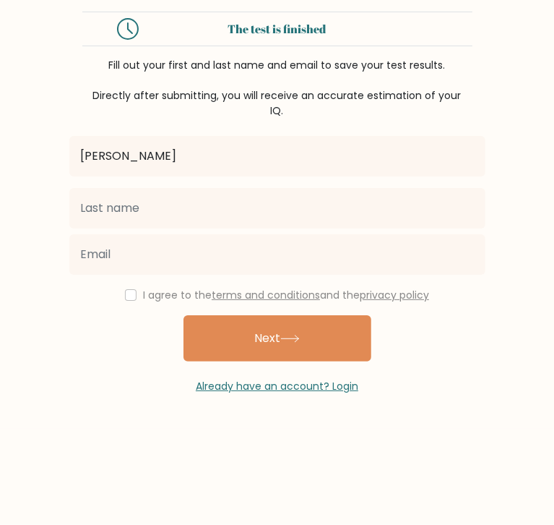
type input "[PERSON_NAME]"
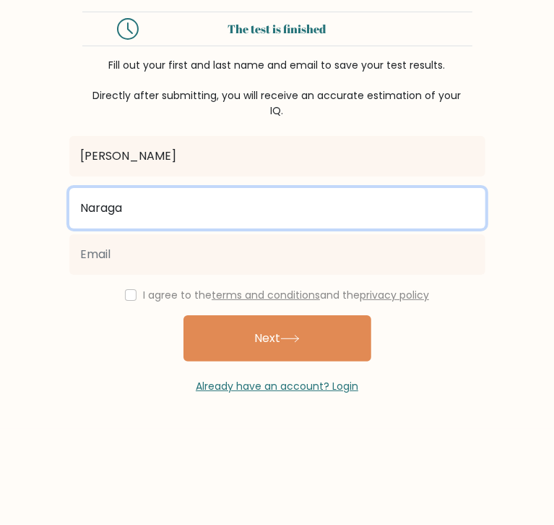
type input "Naraga"
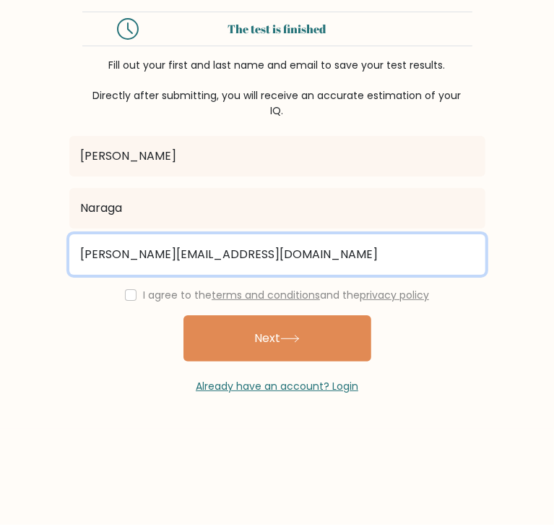
type input "camille.naraga@hcdc.edu.ph"
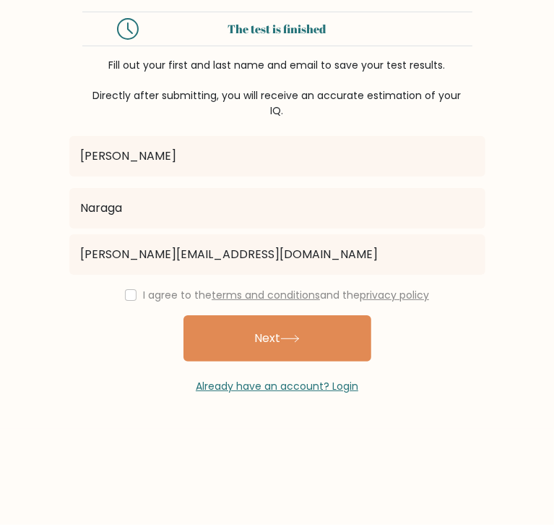
click at [134, 289] on div "I agree to the terms and conditions and the privacy policy" at bounding box center [278, 294] width 434 height 17
click at [131, 296] on input "checkbox" at bounding box center [131, 295] width 12 height 12
checkbox input "true"
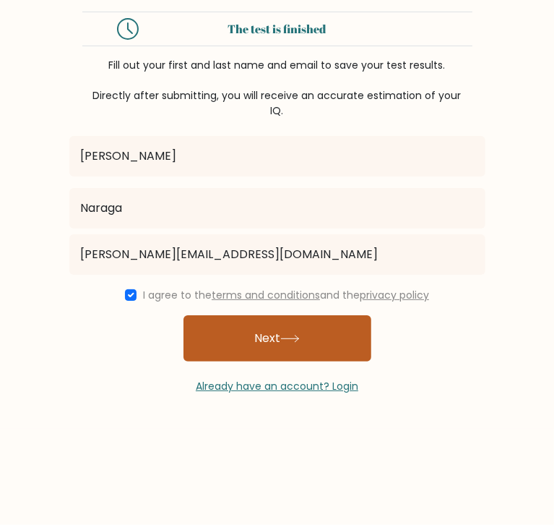
click at [194, 316] on button "Next" at bounding box center [278, 338] width 188 height 46
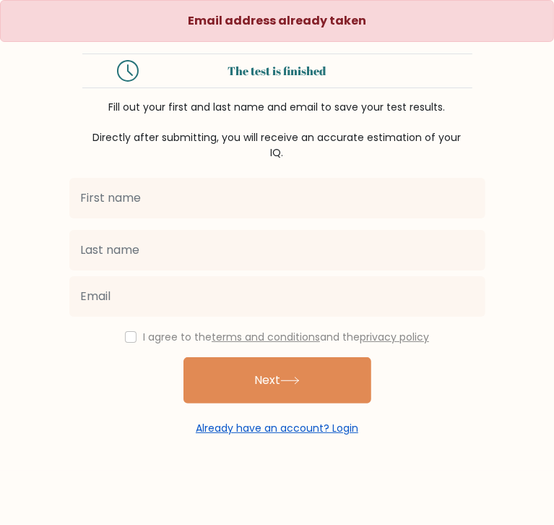
click at [343, 429] on link "Already have an account? Login" at bounding box center [277, 428] width 163 height 14
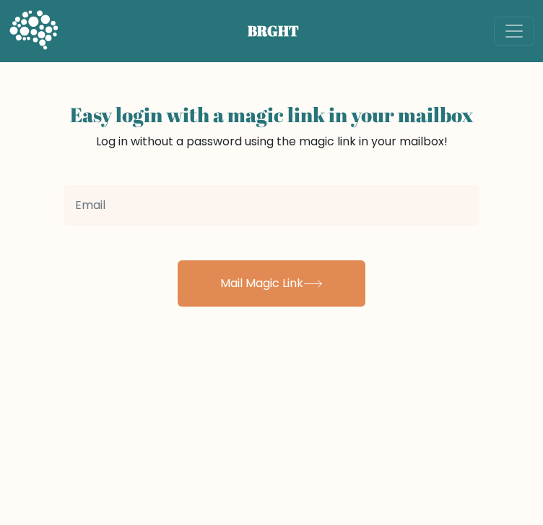
click at [208, 206] on input "email" at bounding box center [272, 205] width 416 height 40
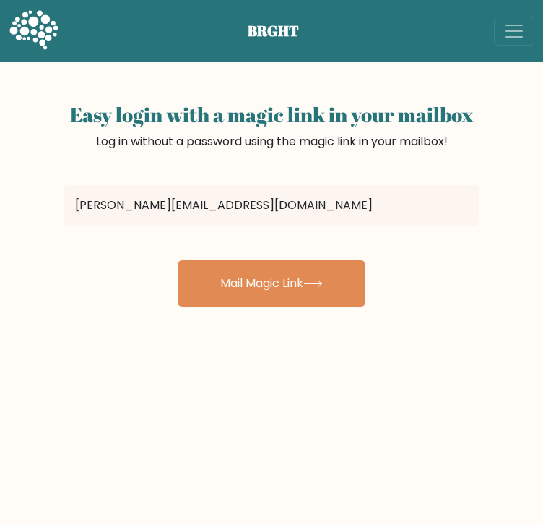
type input "[PERSON_NAME][EMAIL_ADDRESS][DOMAIN_NAME]"
click at [178, 260] on button "Mail Magic Link" at bounding box center [272, 283] width 188 height 46
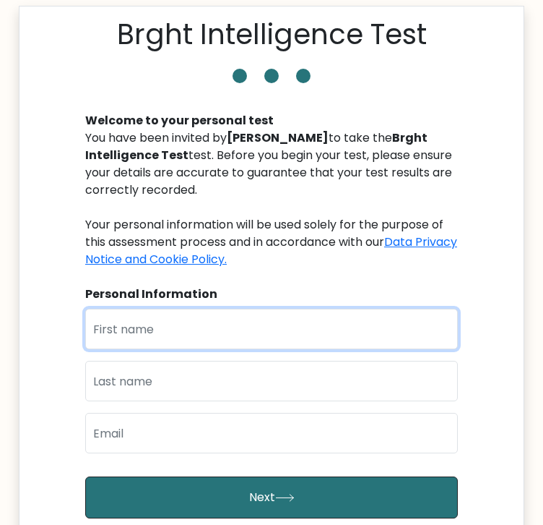
click at [242, 318] on input "text" at bounding box center [271, 329] width 373 height 40
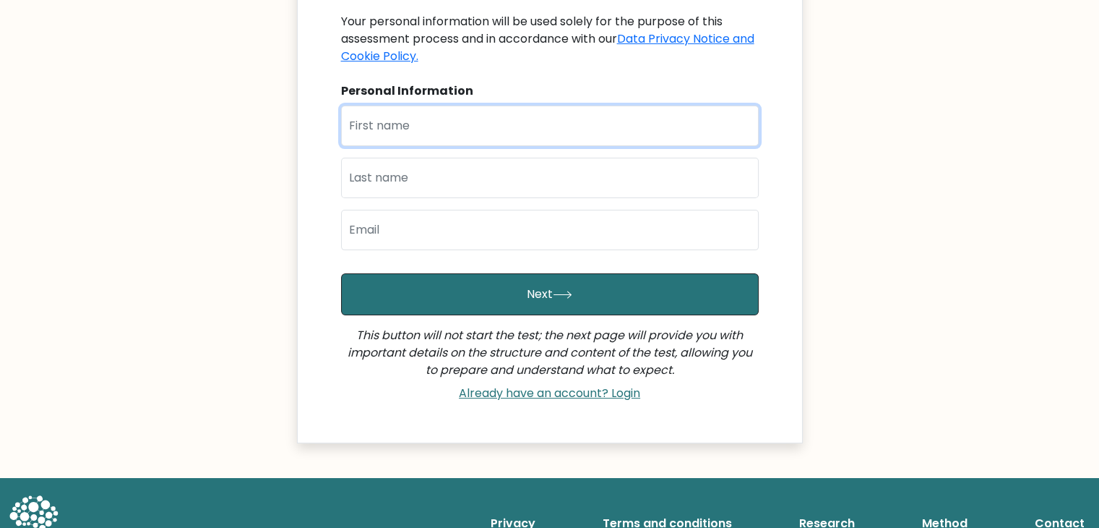
scroll to position [284, 0]
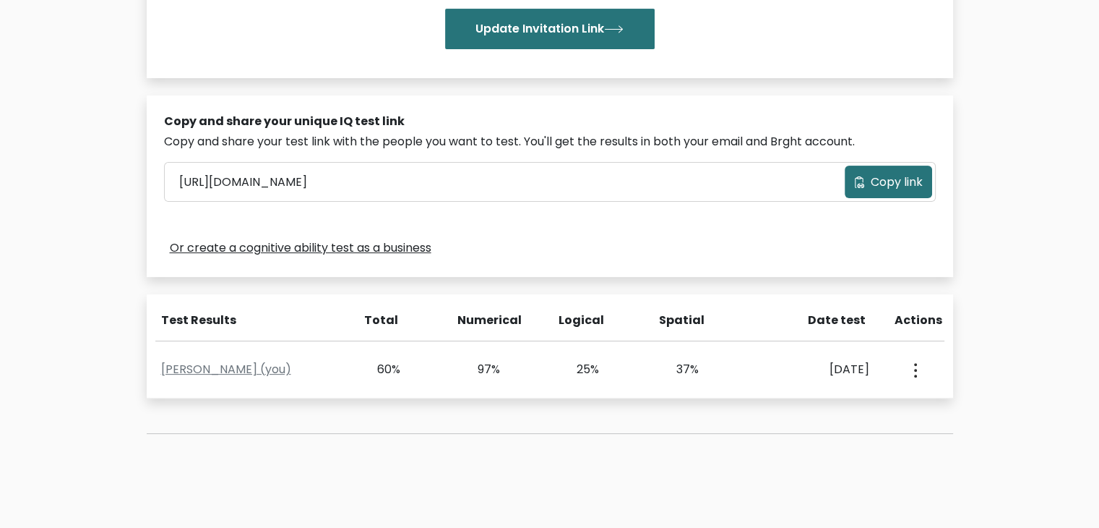
scroll to position [289, 0]
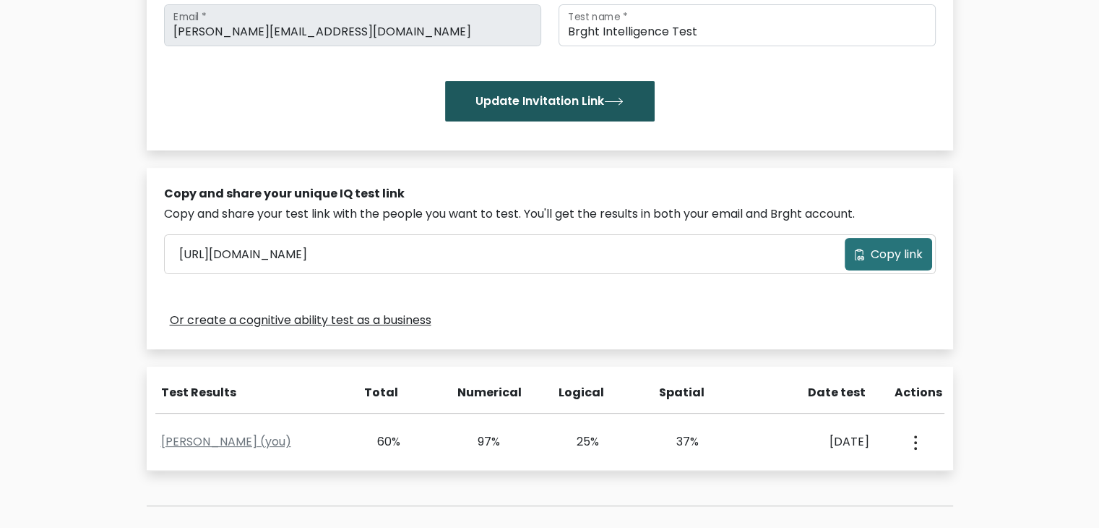
click at [590, 107] on button "Update Invitation Link" at bounding box center [550, 101] width 210 height 40
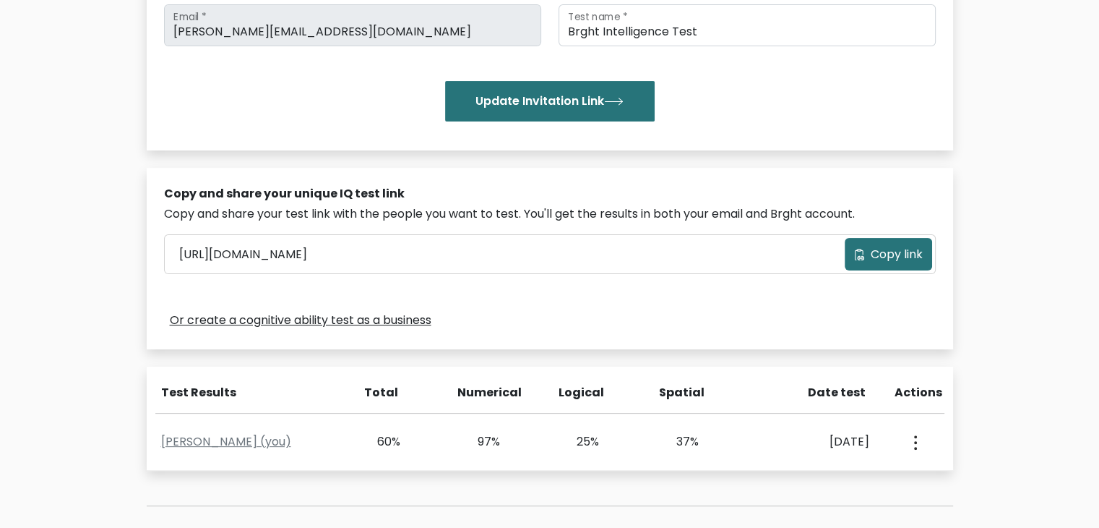
scroll to position [262, 0]
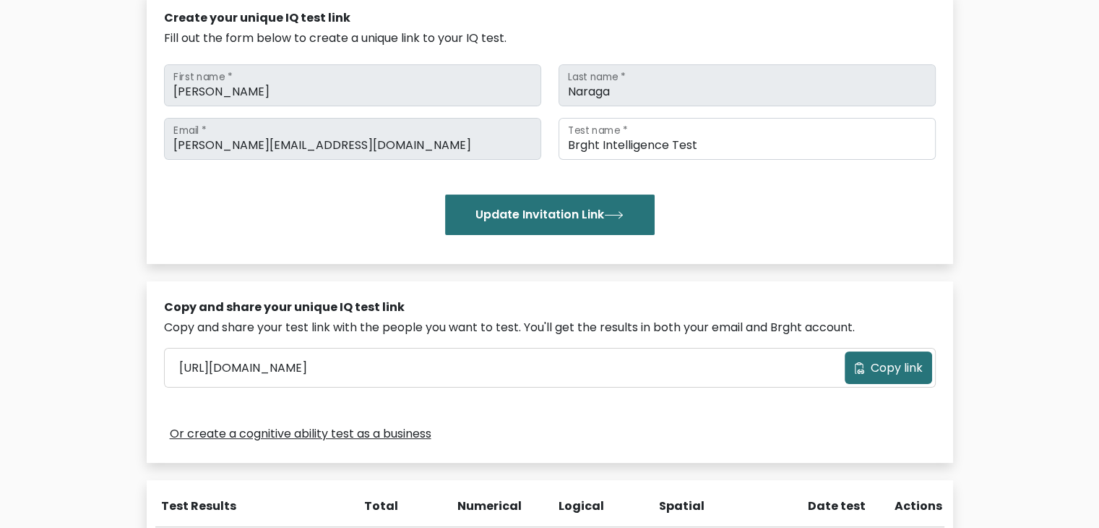
scroll to position [217, 0]
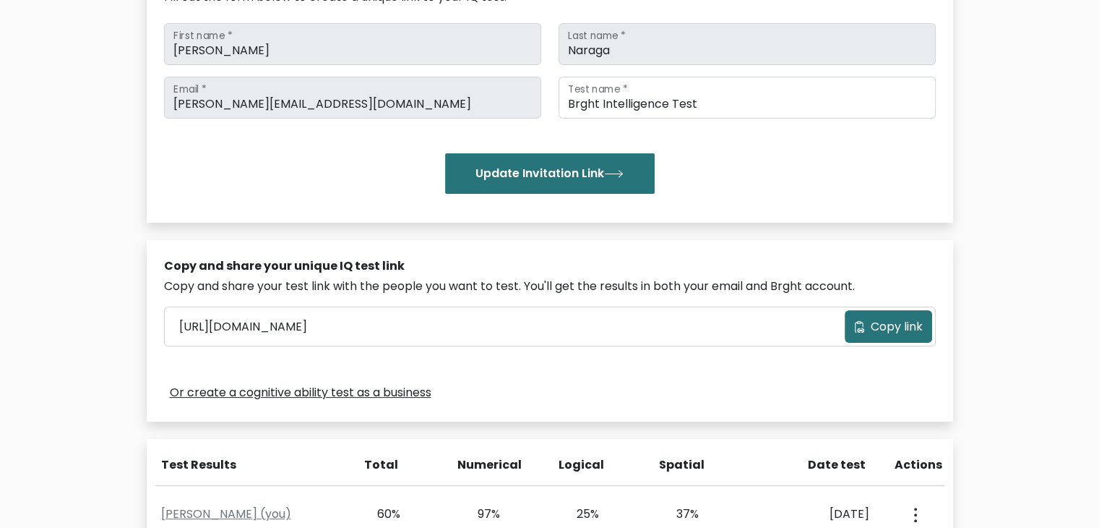
click at [913, 330] on span "Copy link" at bounding box center [897, 326] width 52 height 17
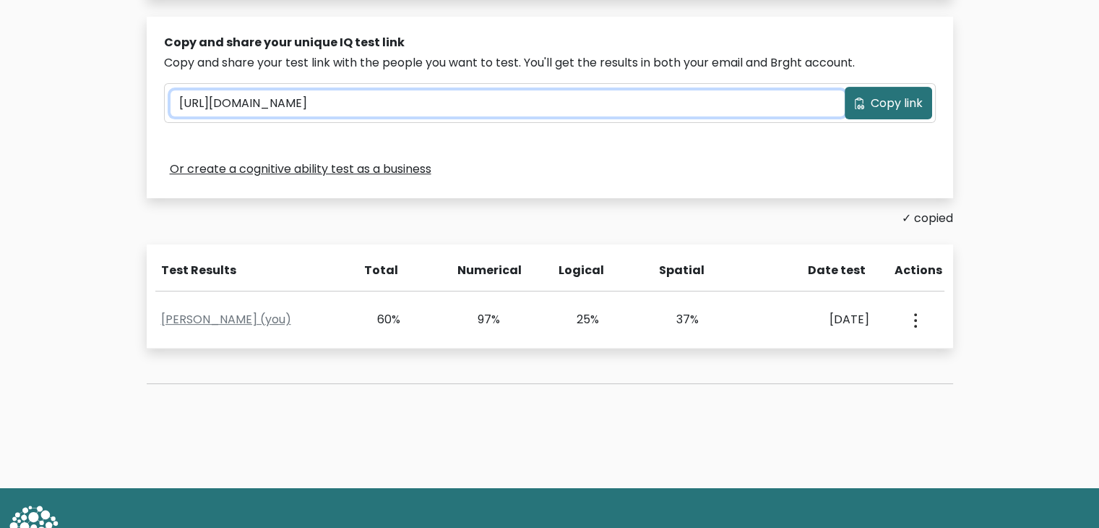
scroll to position [416, 0]
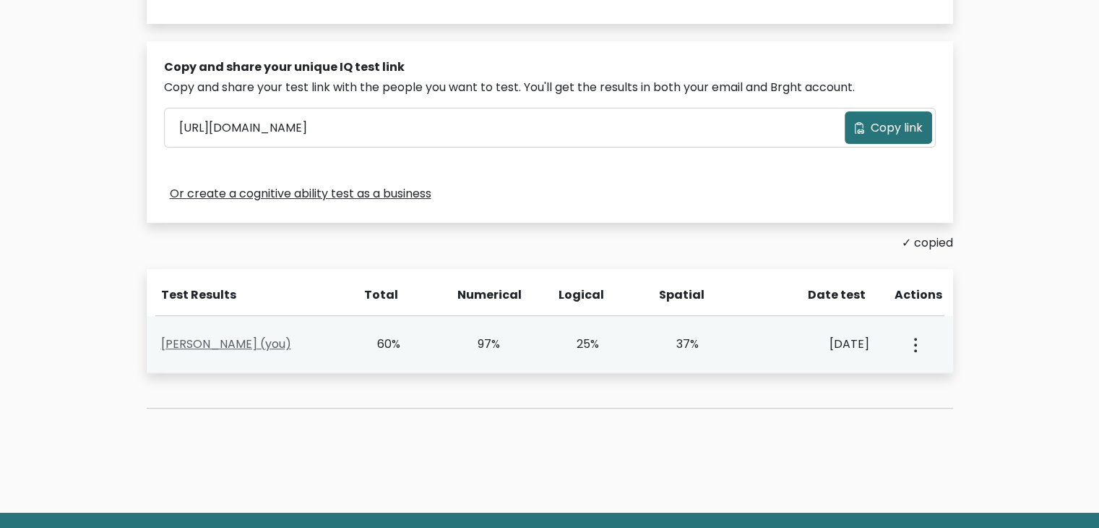
click at [225, 345] on link "[PERSON_NAME] (you)" at bounding box center [226, 343] width 130 height 17
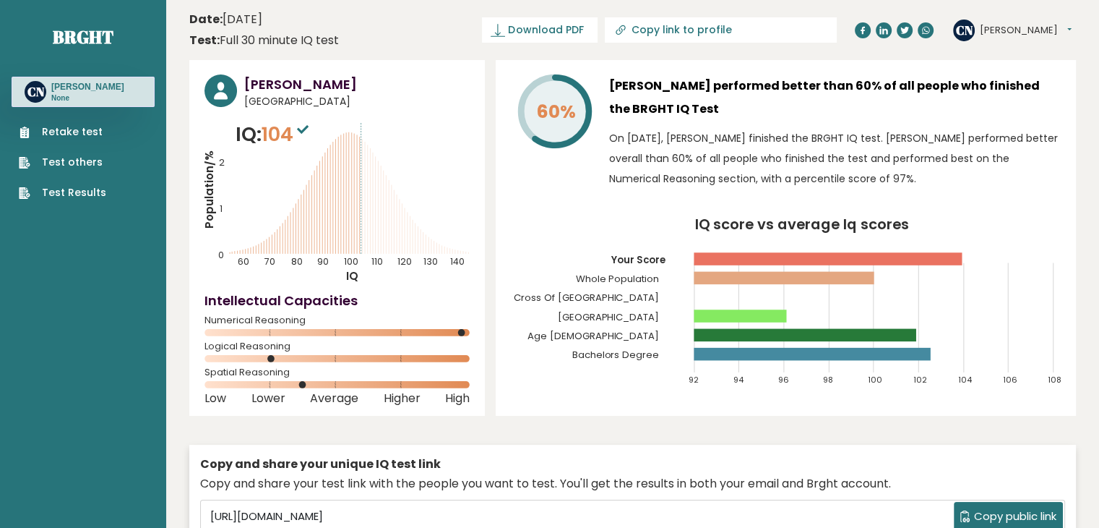
click at [740, 30] on input "Copy link to profile" at bounding box center [729, 30] width 197 height 12
type input "[URL][DOMAIN_NAME][PERSON_NAME]"
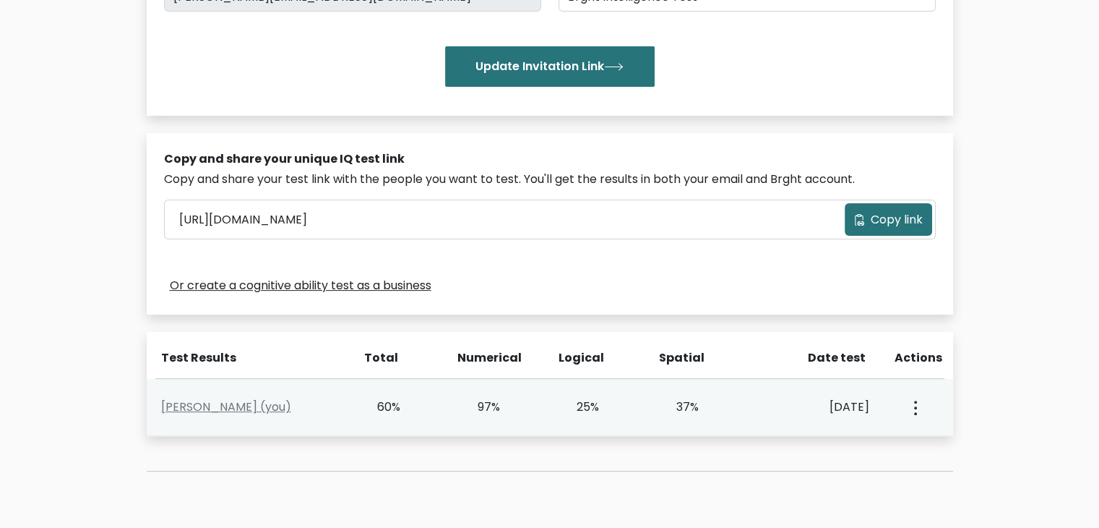
scroll to position [361, 0]
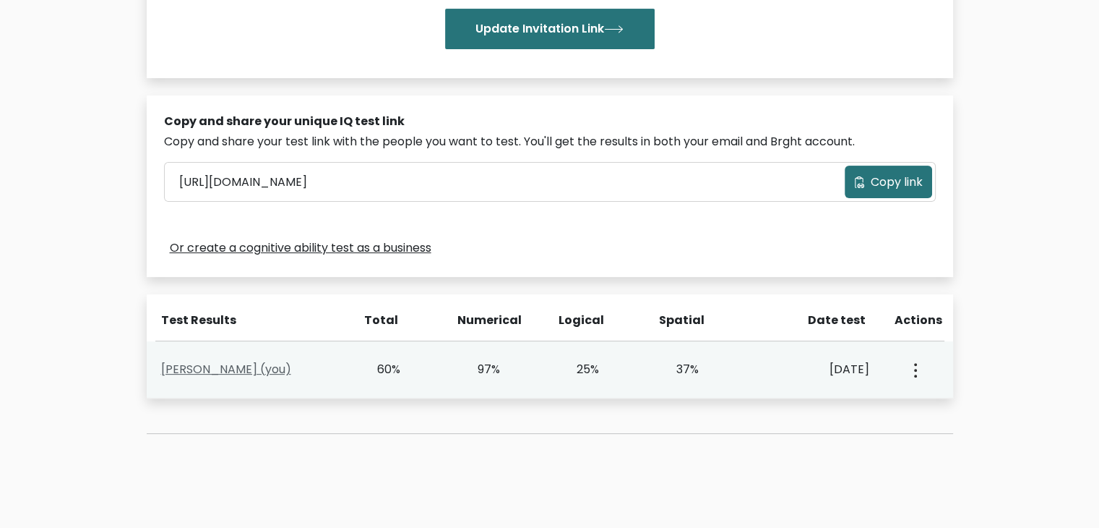
click at [232, 367] on link "Camille Naraga (you)" at bounding box center [226, 369] width 130 height 17
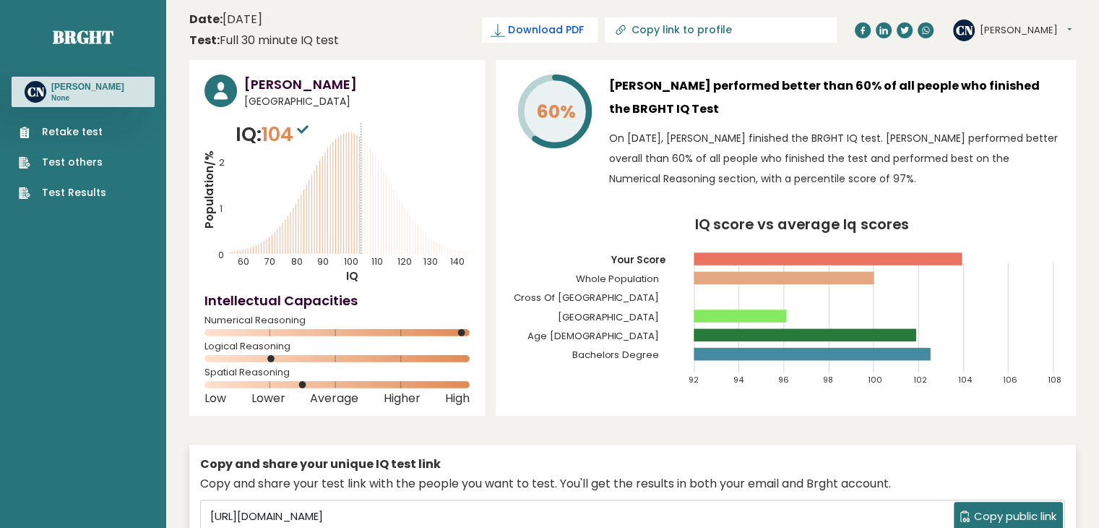
click at [583, 32] on span "Download PDF" at bounding box center [545, 29] width 75 height 15
